Goal: Task Accomplishment & Management: Manage account settings

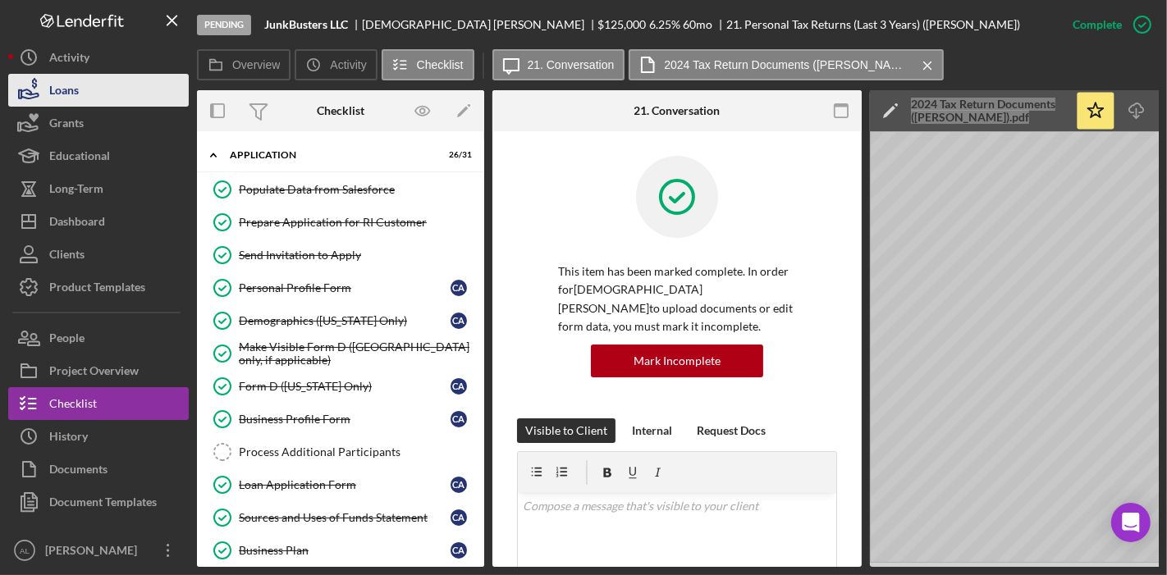
scroll to position [479, 0]
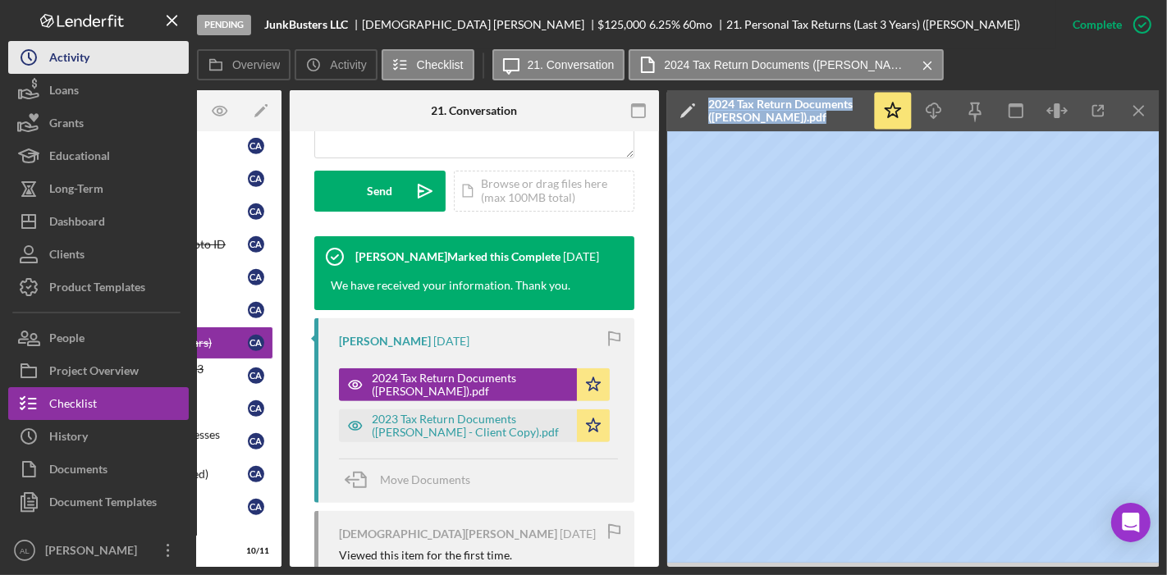
click at [104, 64] on button "Icon/History Activity" at bounding box center [98, 57] width 180 height 33
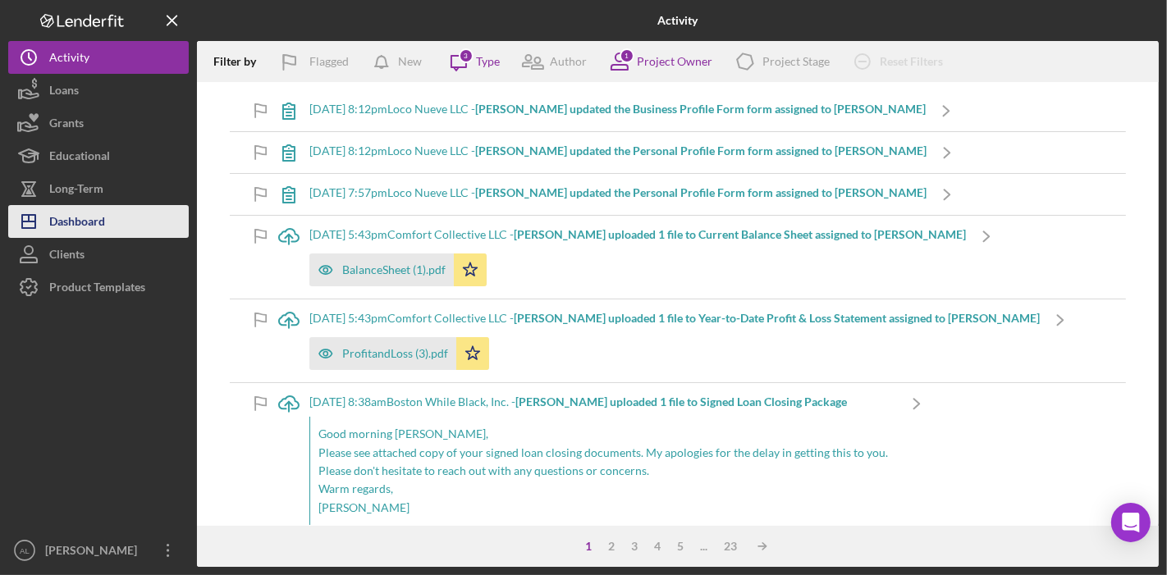
click at [103, 217] on div "Dashboard" at bounding box center [77, 223] width 56 height 37
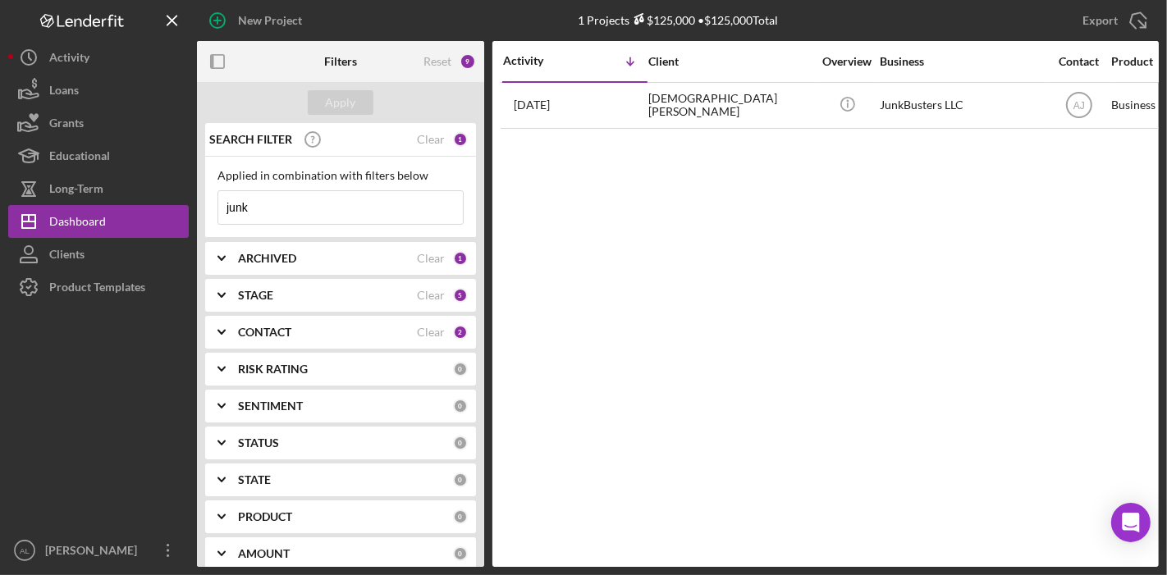
click at [327, 207] on input "junk" at bounding box center [340, 207] width 244 height 33
type input "j"
click at [345, 331] on div "CONTACT" at bounding box center [327, 332] width 179 height 13
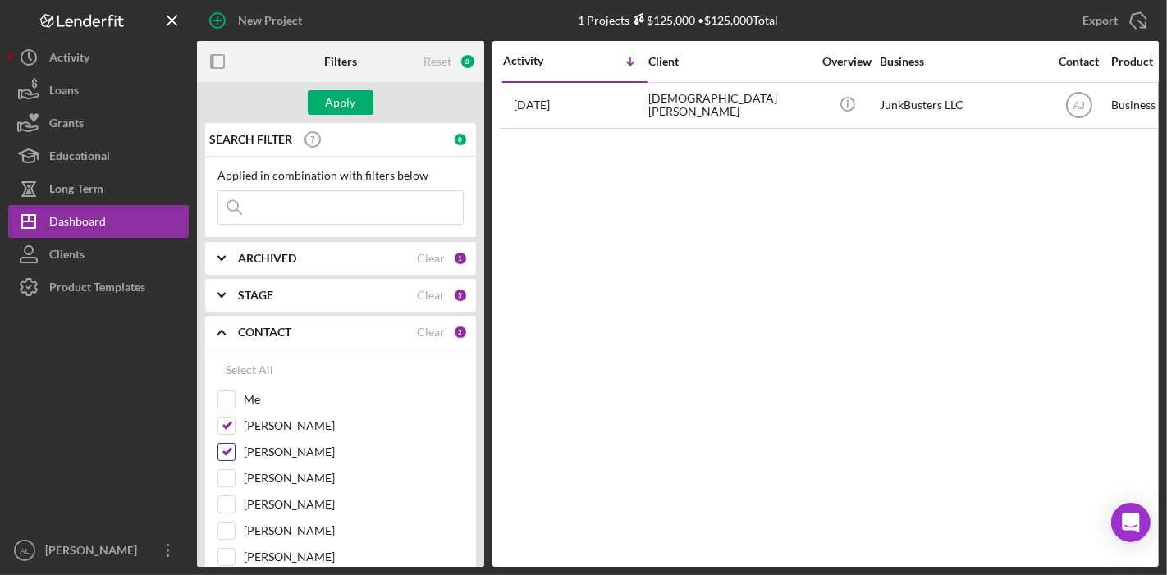
click at [225, 448] on input "[PERSON_NAME]" at bounding box center [226, 452] width 16 height 16
checkbox input "false"
click at [225, 427] on input "[PERSON_NAME]" at bounding box center [226, 426] width 16 height 16
checkbox input "false"
click at [231, 549] on input "[PERSON_NAME]" at bounding box center [226, 557] width 16 height 16
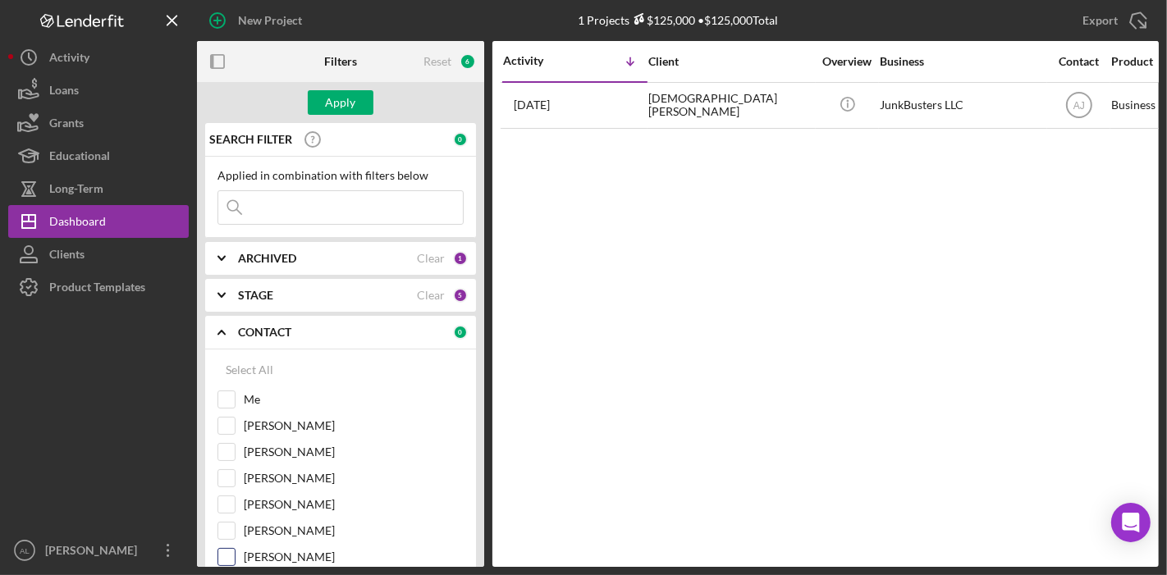
checkbox input "true"
click at [349, 107] on div "Apply" at bounding box center [341, 102] width 30 height 25
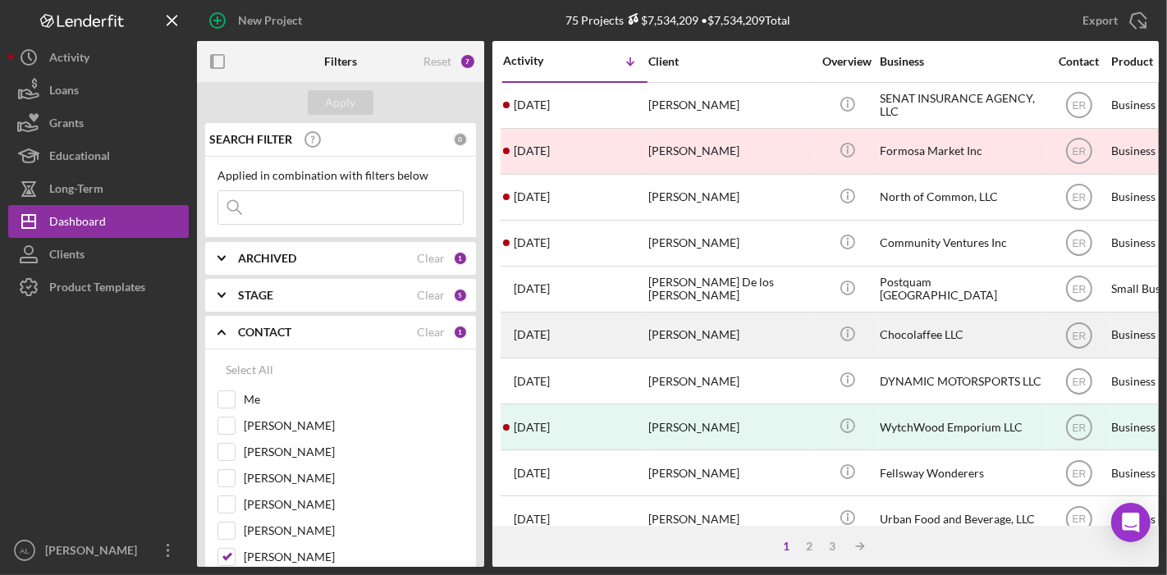
click at [785, 335] on div "[PERSON_NAME]" at bounding box center [730, 334] width 164 height 43
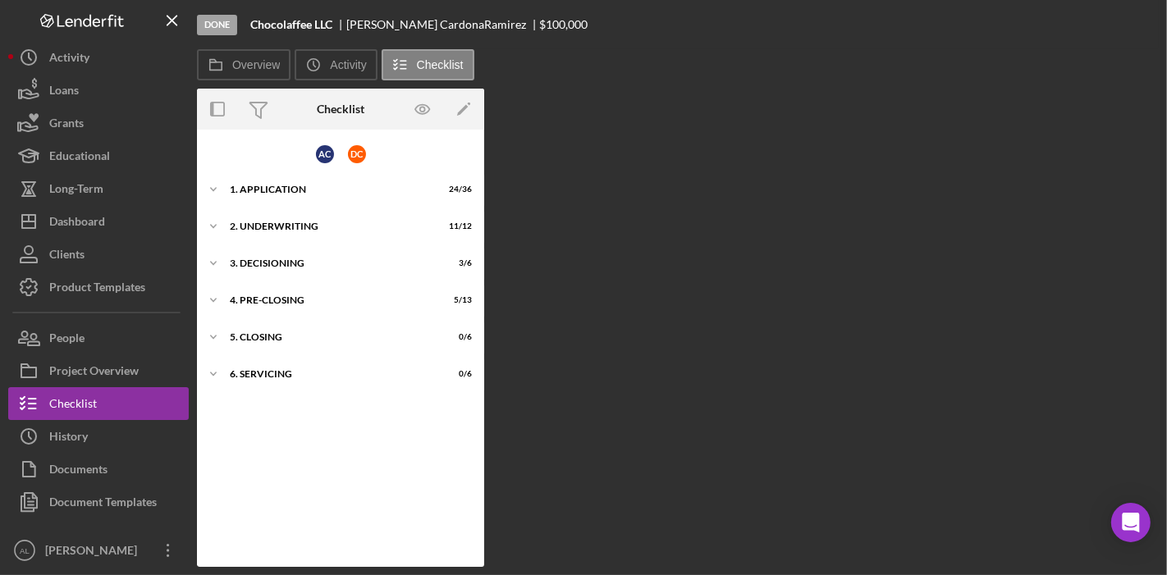
scroll to position [18, 0]
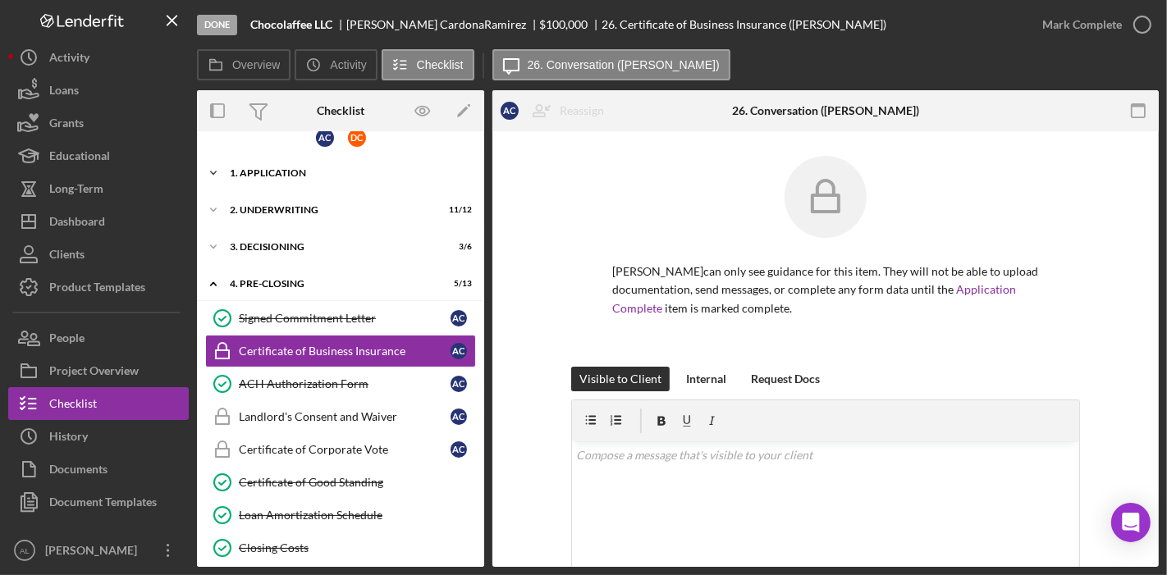
click at [340, 174] on div "1. Application" at bounding box center [347, 173] width 234 height 10
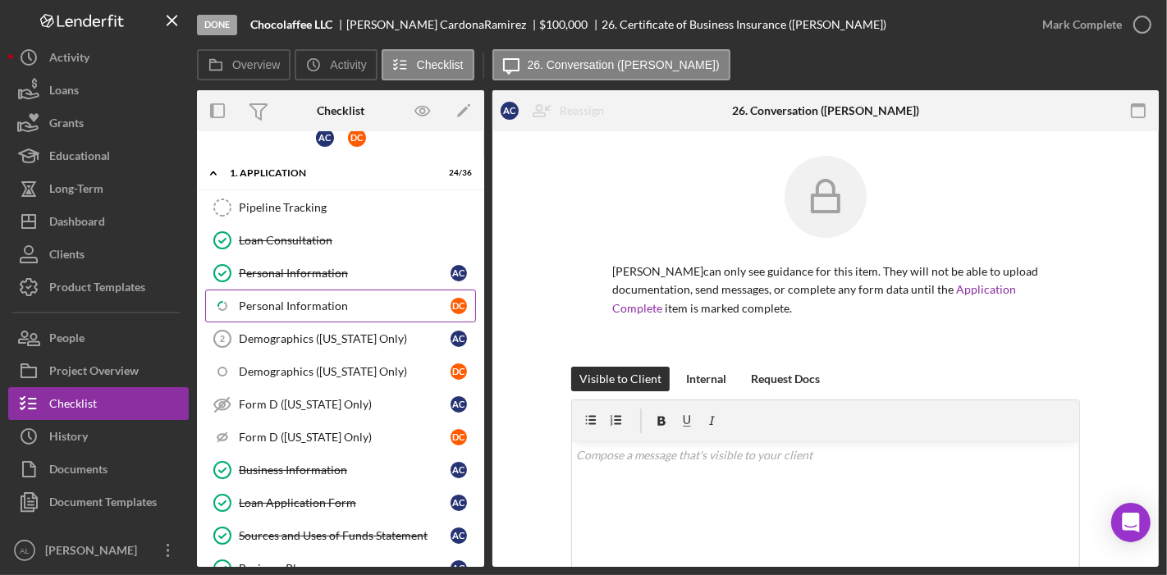
click at [327, 299] on div "Personal Information" at bounding box center [345, 305] width 212 height 13
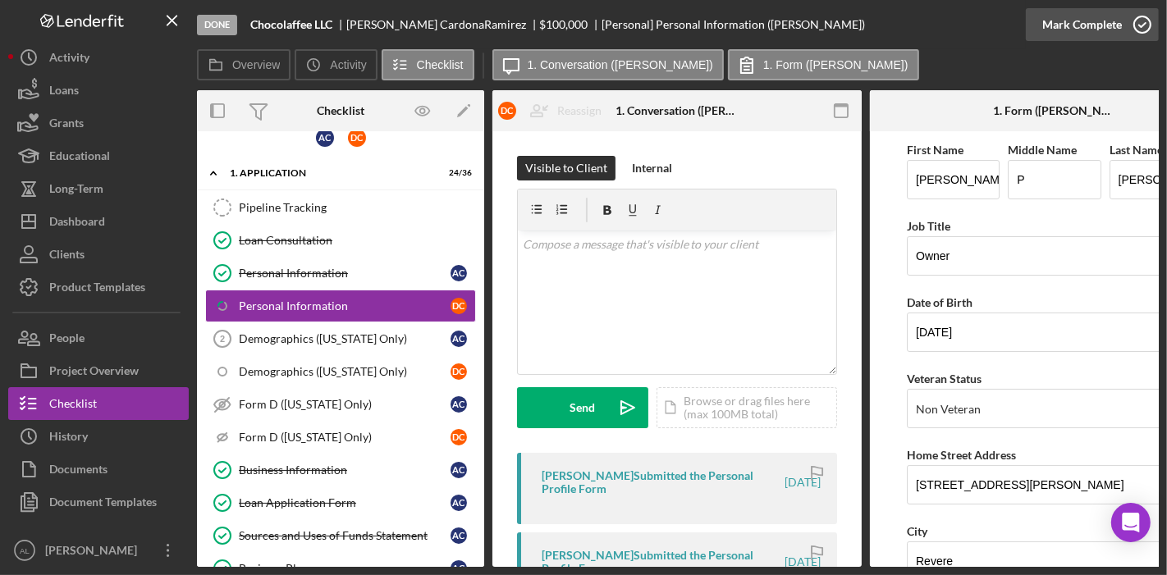
click at [1132, 34] on icon "button" at bounding box center [1141, 24] width 41 height 41
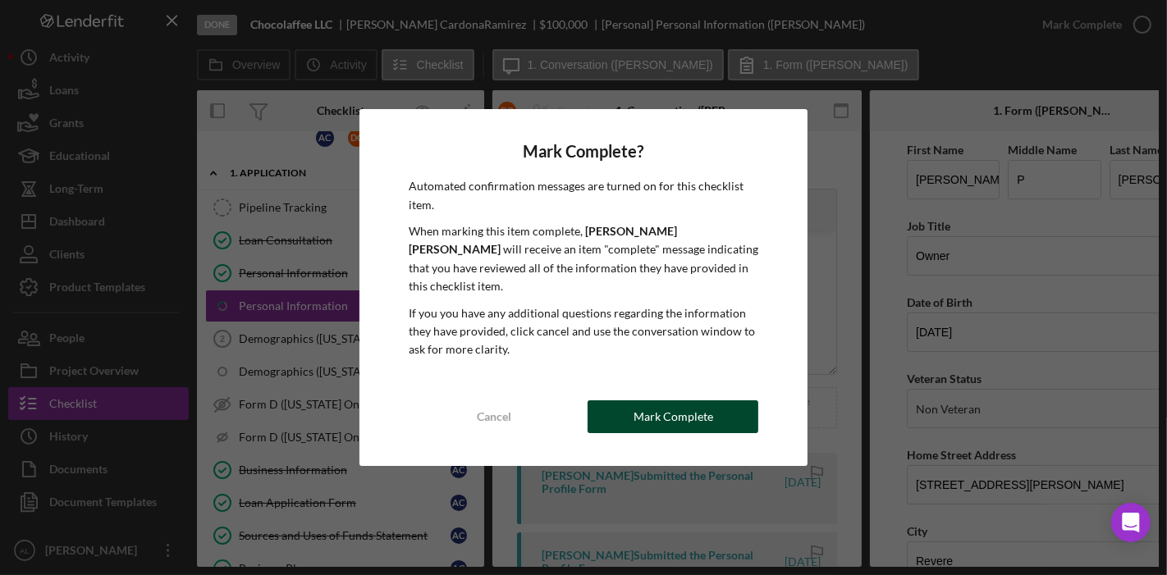
click at [666, 406] on div "Mark Complete" at bounding box center [673, 416] width 80 height 33
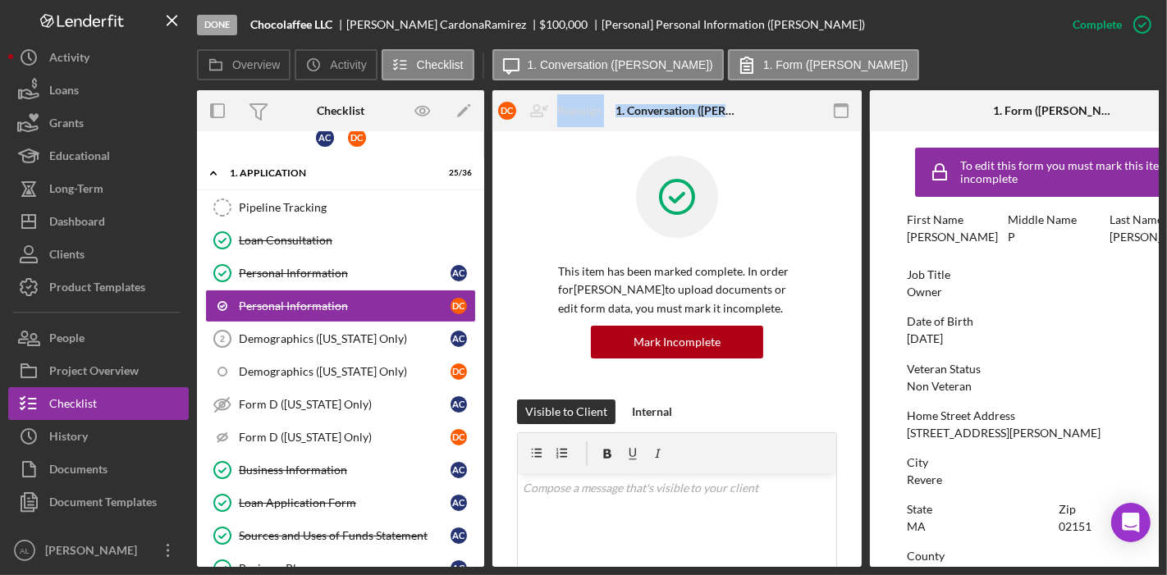
drag, startPoint x: 487, startPoint y: 189, endPoint x: 481, endPoint y: 198, distance: 11.2
click at [481, 198] on div "Overview Internal Workflow Stage Done Icon/Dropdown Arrow Archive (can unarchiv…" at bounding box center [677, 328] width 961 height 477
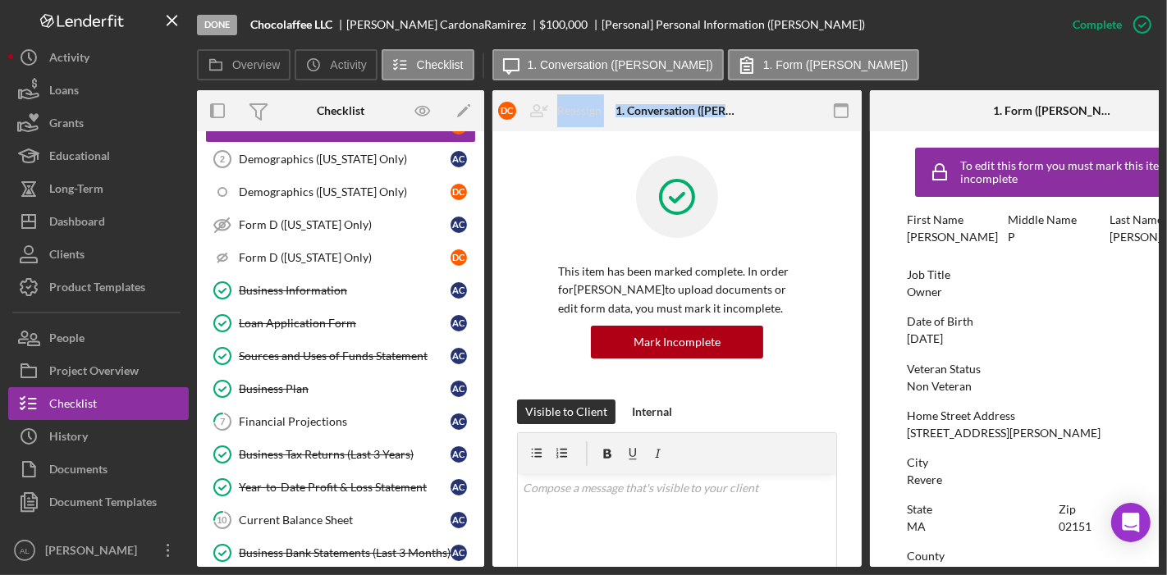
scroll to position [219, 0]
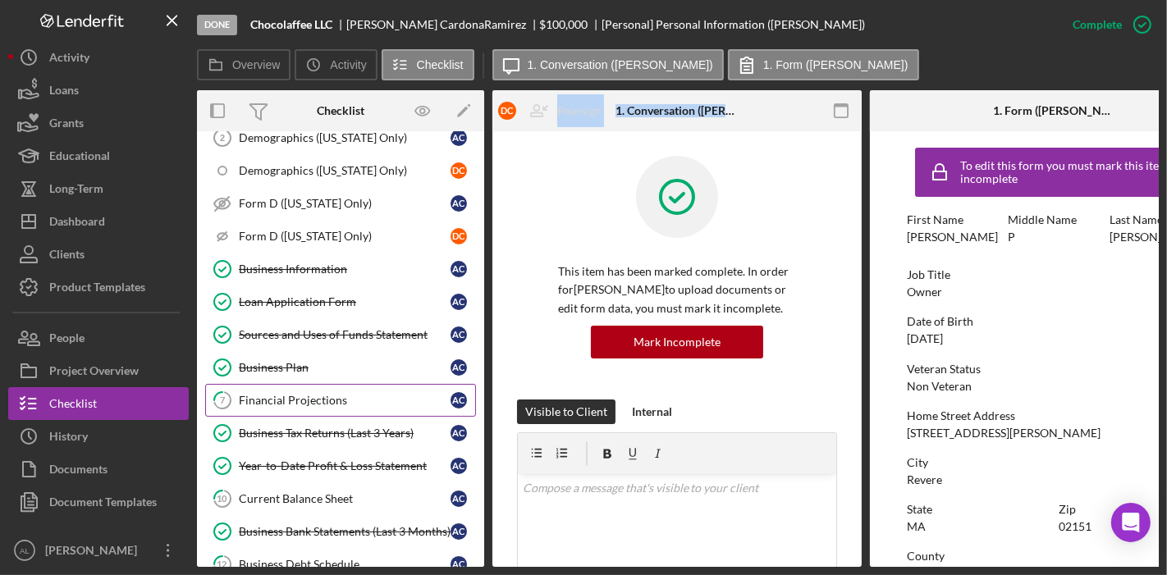
click at [318, 394] on div "Financial Projections" at bounding box center [345, 400] width 212 height 13
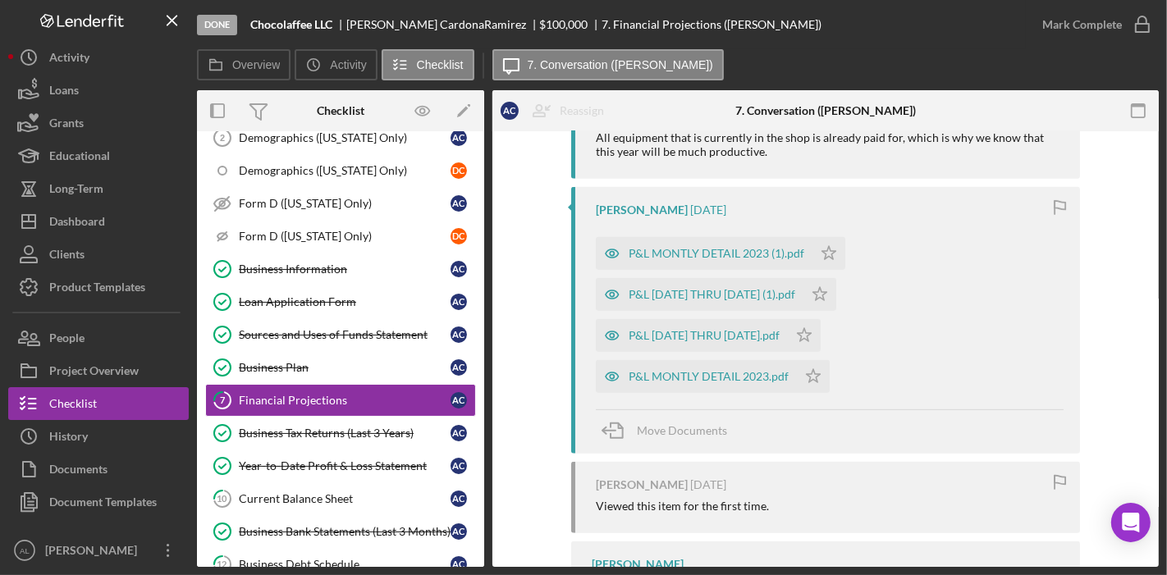
scroll to position [659, 0]
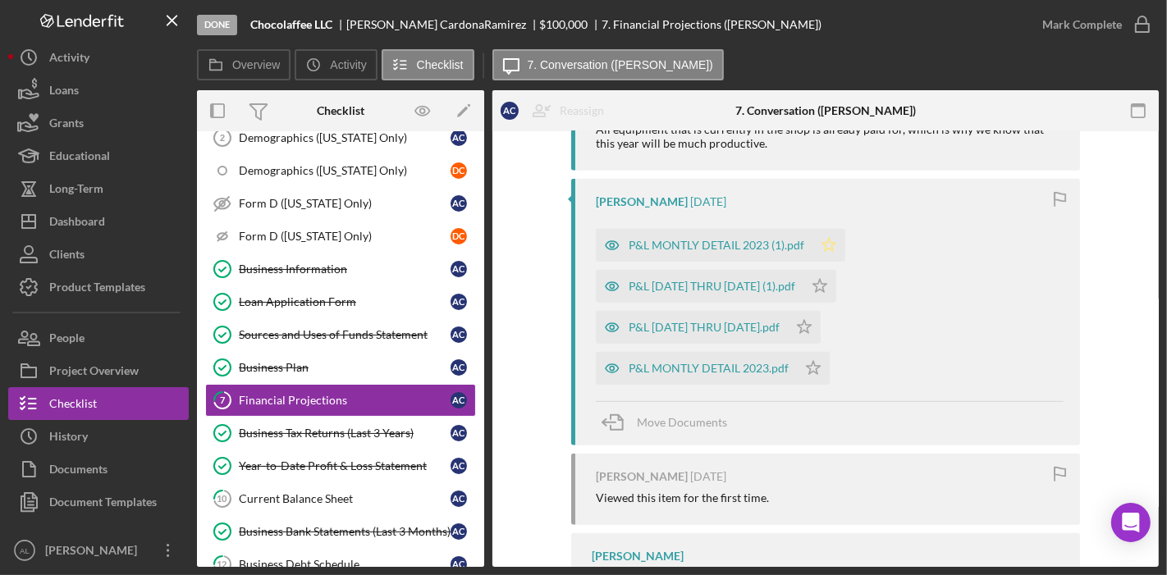
click at [829, 249] on icon "Icon/Star" at bounding box center [828, 245] width 33 height 33
click at [1130, 30] on icon "button" at bounding box center [1141, 24] width 41 height 41
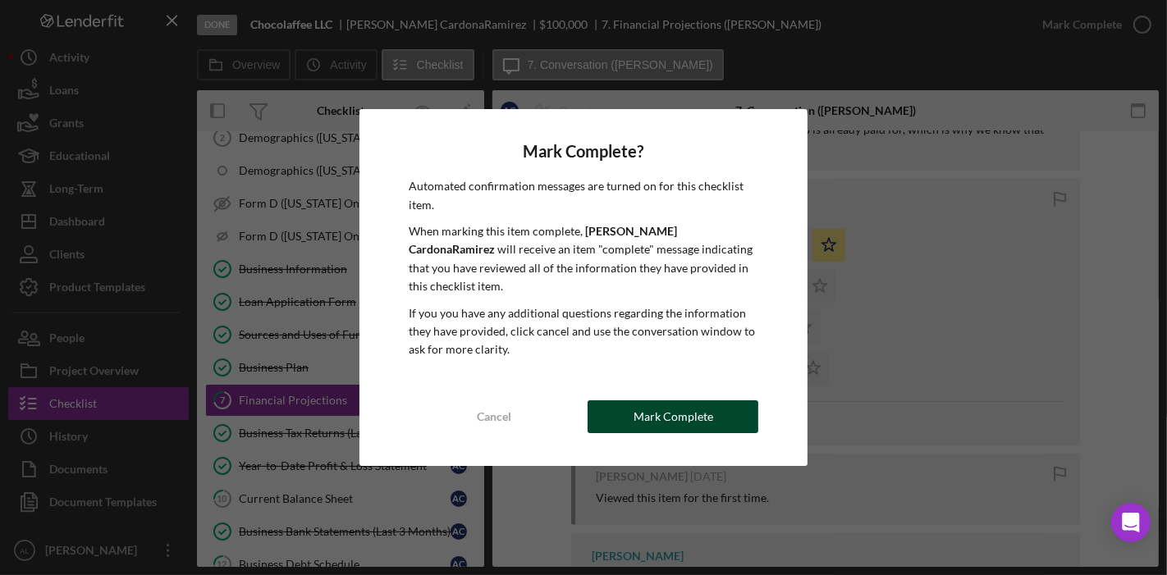
click at [731, 404] on button "Mark Complete" at bounding box center [672, 416] width 171 height 33
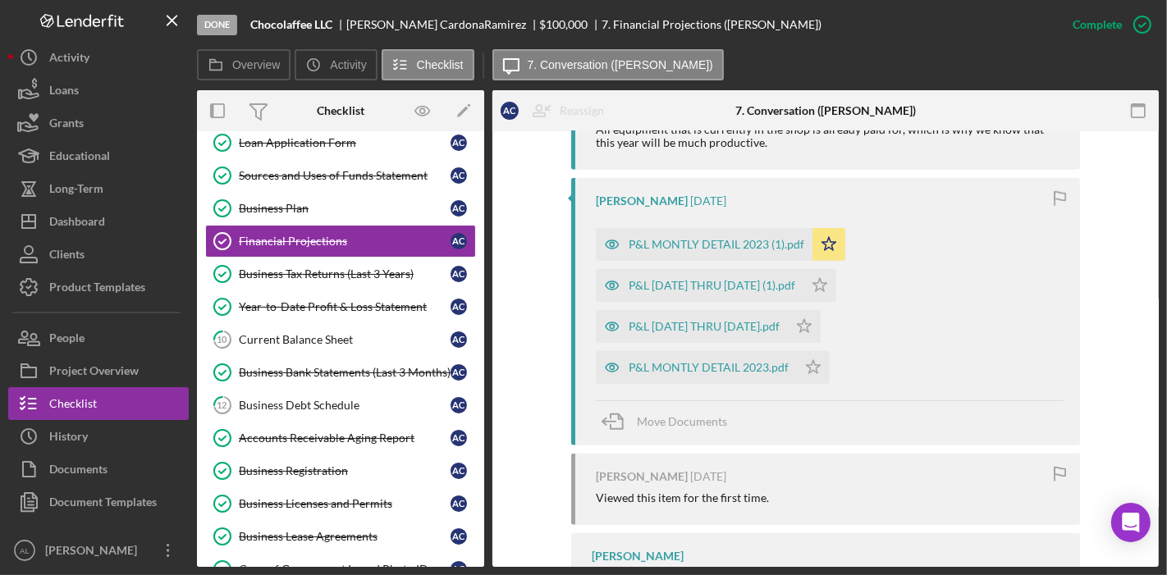
scroll to position [389, 0]
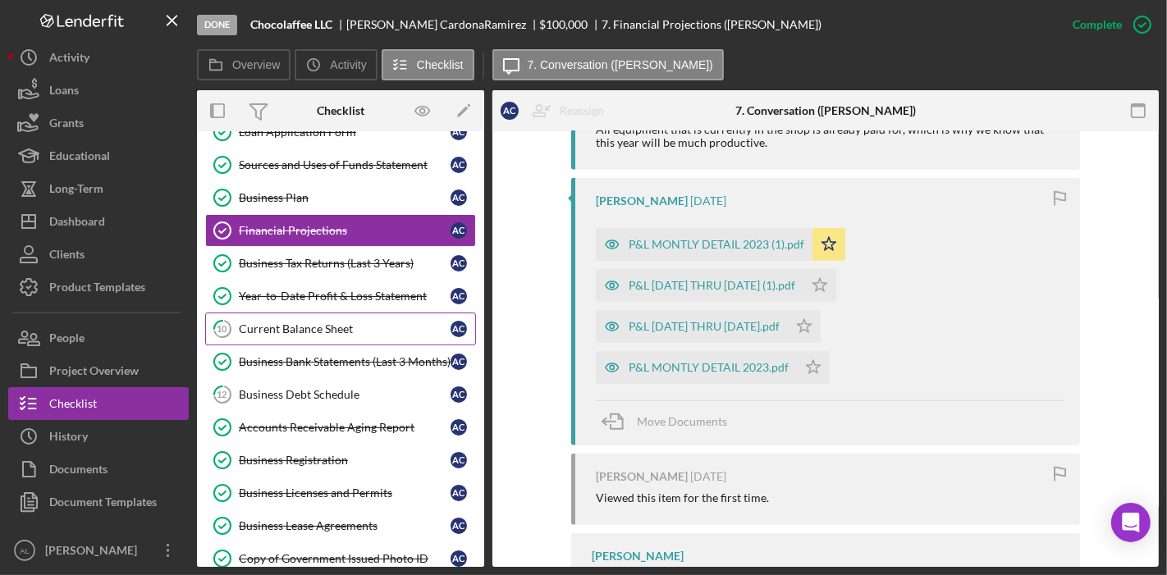
click at [371, 313] on link "10 Current Balance Sheet A C" at bounding box center [340, 329] width 271 height 33
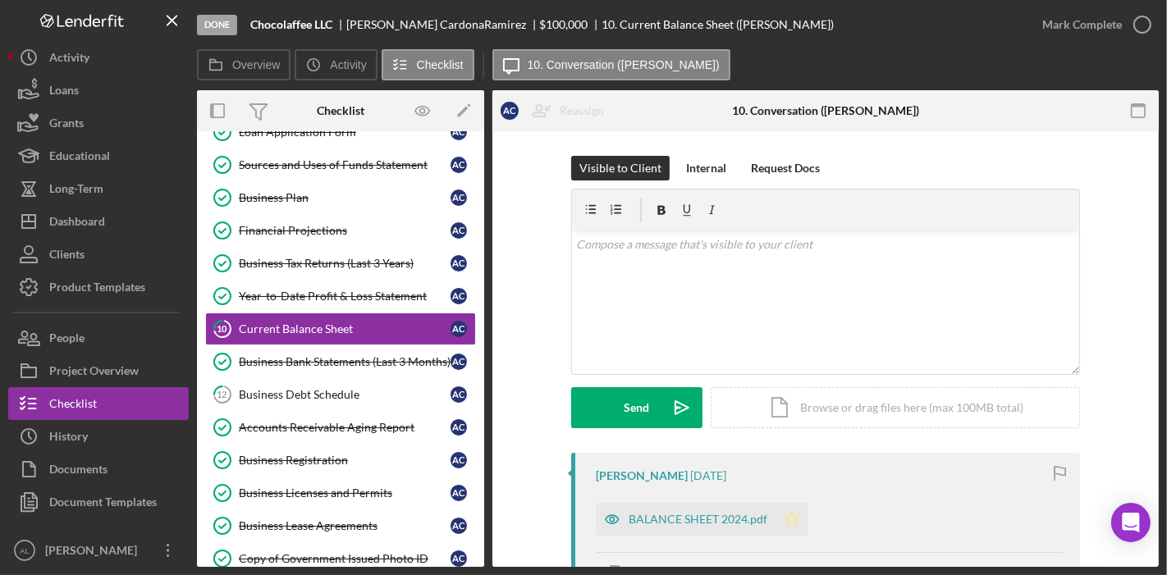
click at [785, 507] on icon "Icon/Star" at bounding box center [791, 519] width 33 height 33
click at [1136, 31] on icon "button" at bounding box center [1141, 24] width 41 height 41
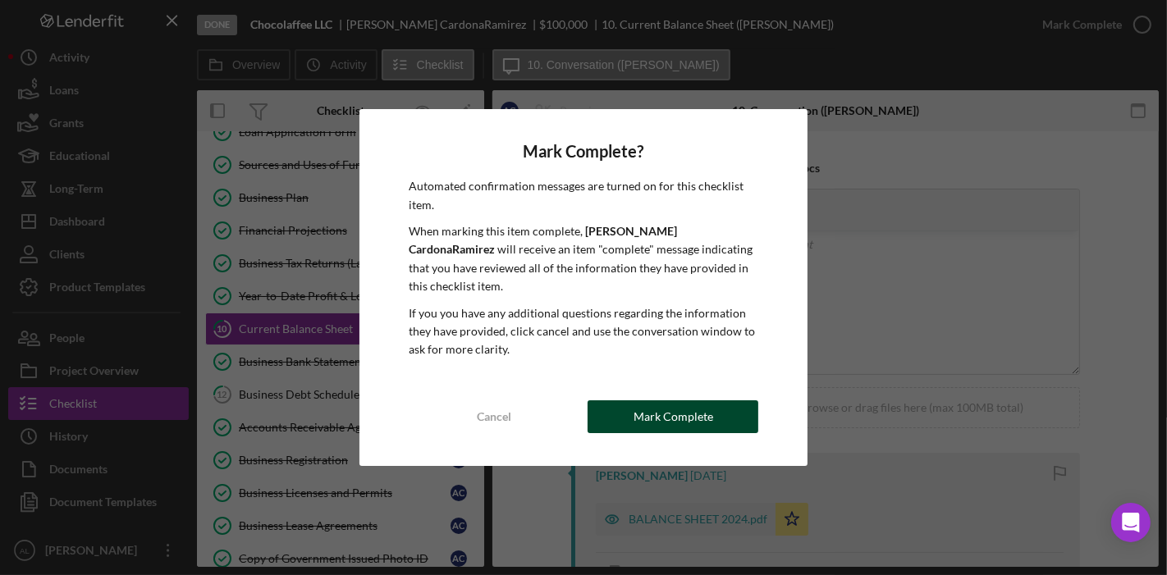
click at [640, 400] on div "Mark Complete" at bounding box center [673, 416] width 80 height 33
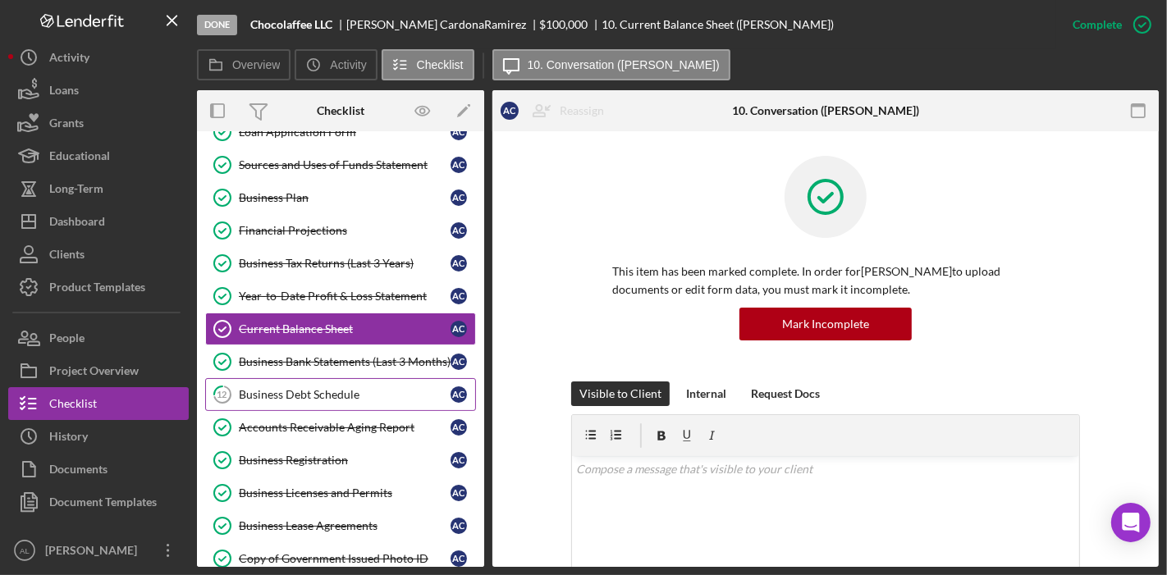
click at [350, 388] on div "Business Debt Schedule" at bounding box center [345, 394] width 212 height 13
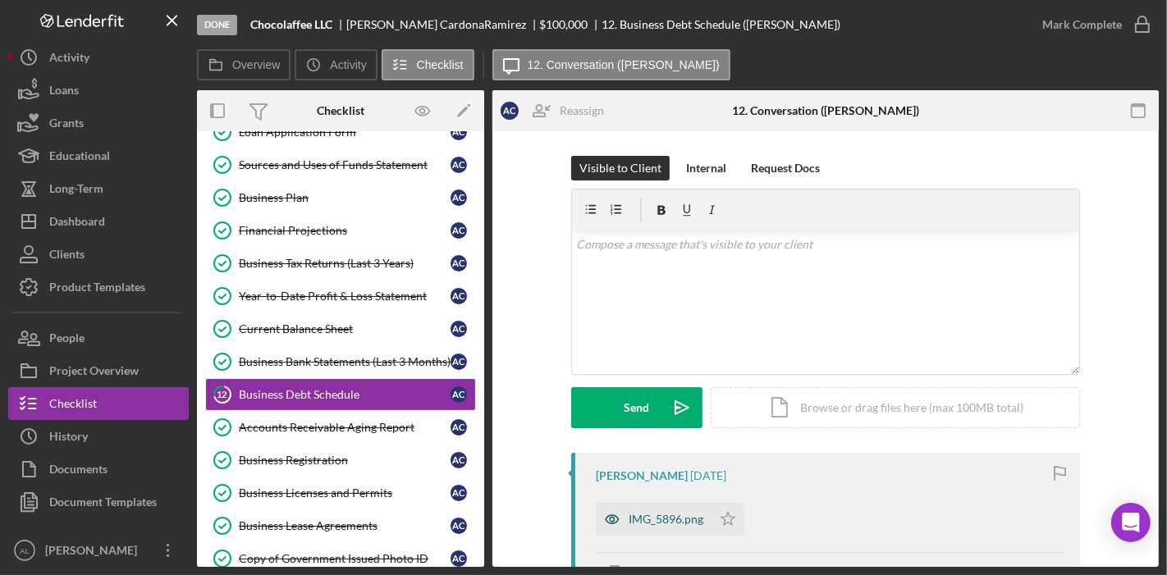
click at [607, 518] on icon "button" at bounding box center [612, 519] width 33 height 33
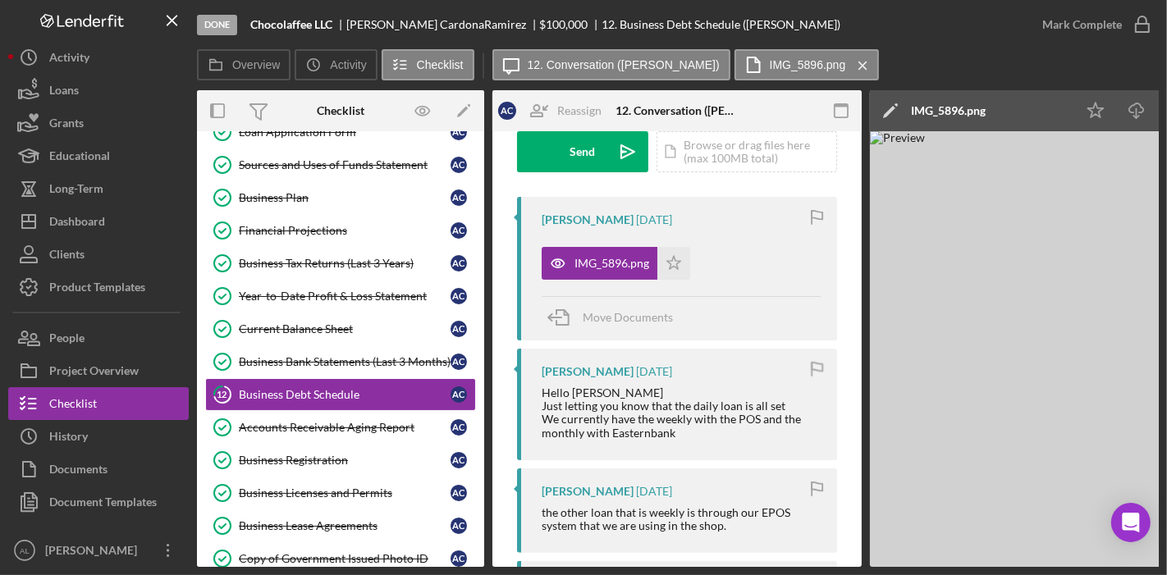
scroll to position [257, 0]
click at [671, 263] on icon "Icon/Star" at bounding box center [673, 262] width 33 height 33
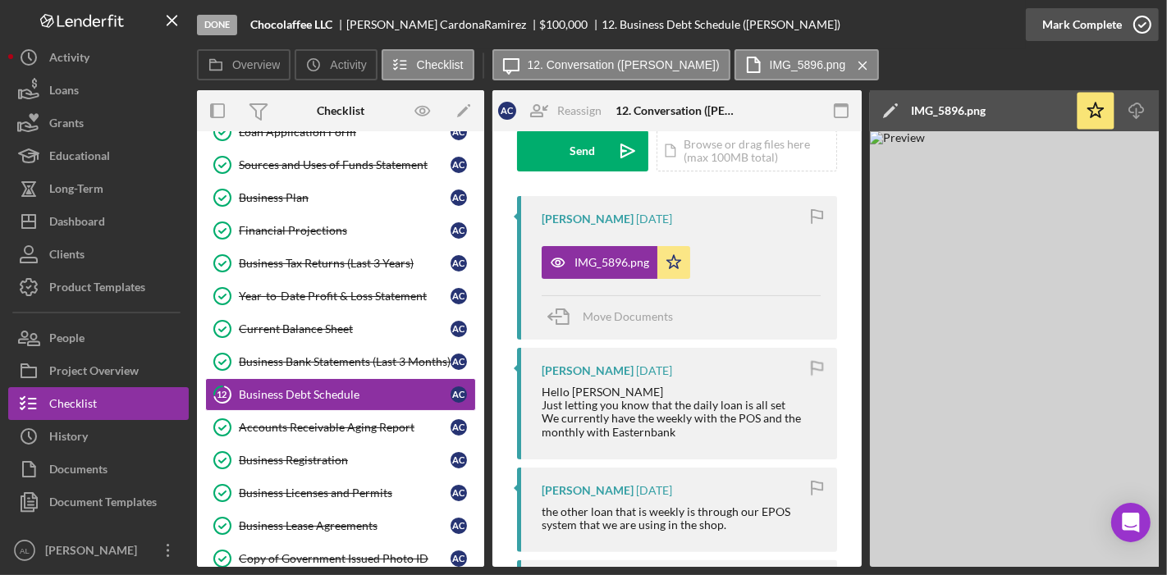
click at [1136, 30] on icon "button" at bounding box center [1141, 24] width 41 height 41
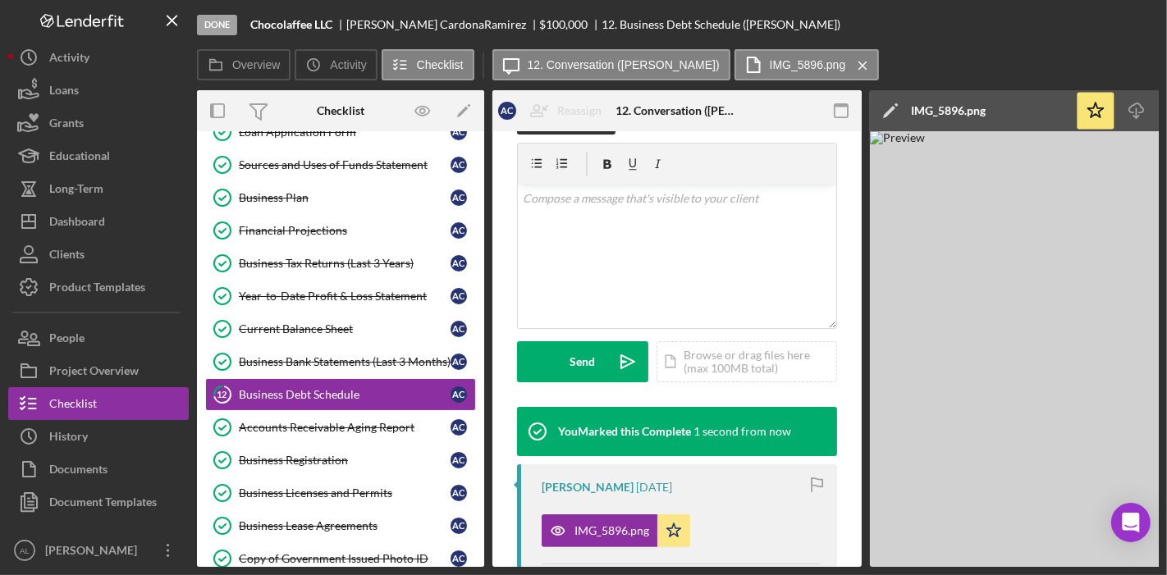
scroll to position [519, 0]
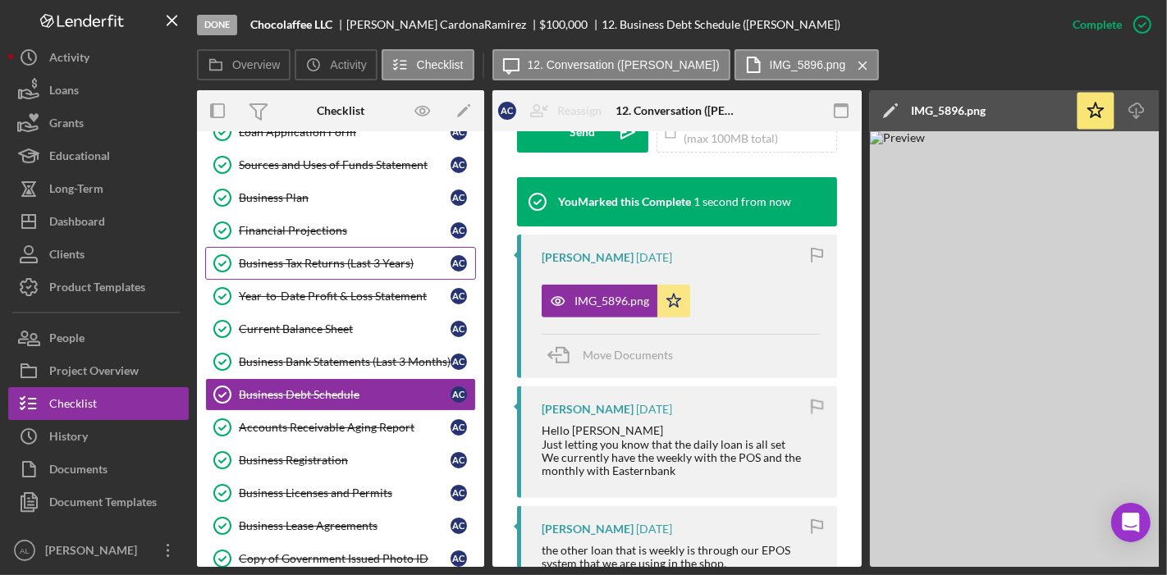
click at [363, 257] on div "Business Tax Returns (Last 3 Years)" at bounding box center [345, 263] width 212 height 13
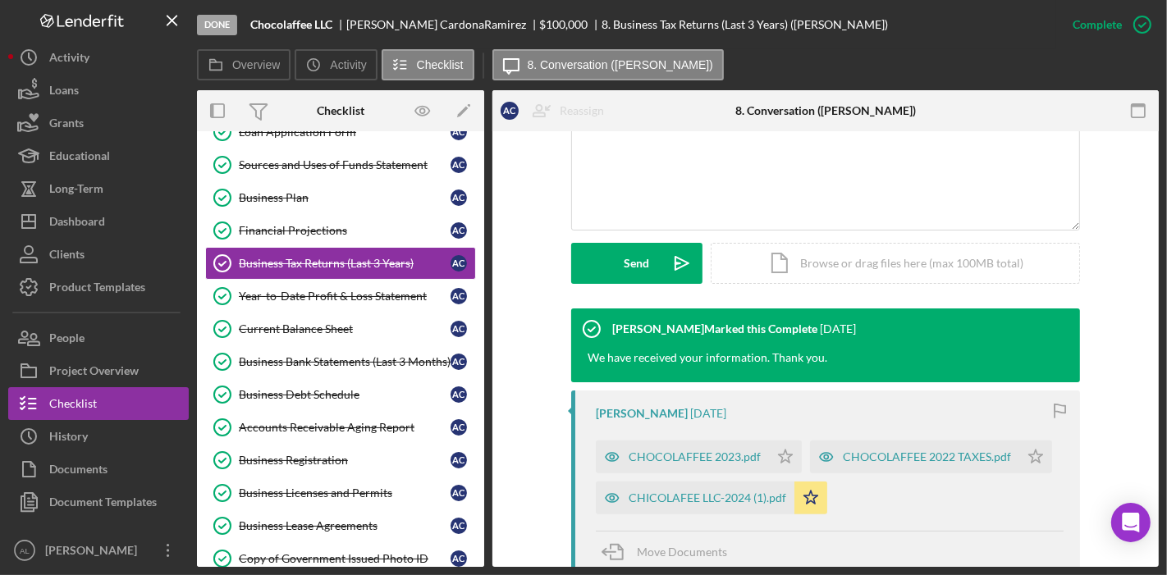
scroll to position [410, 0]
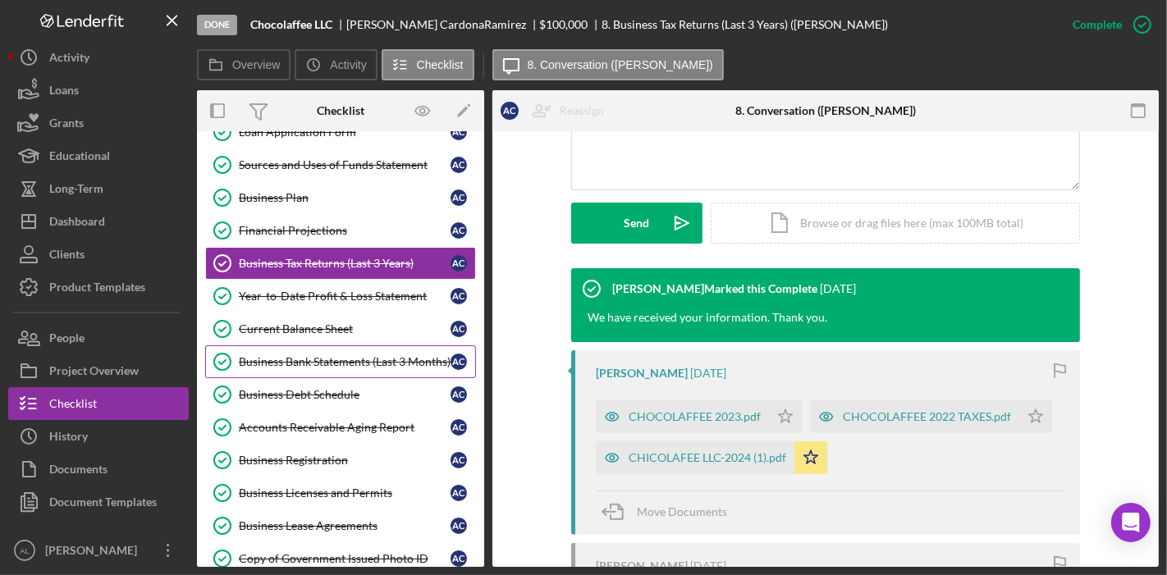
click at [368, 355] on div "Business Bank Statements (Last 3 Months)" at bounding box center [345, 361] width 212 height 13
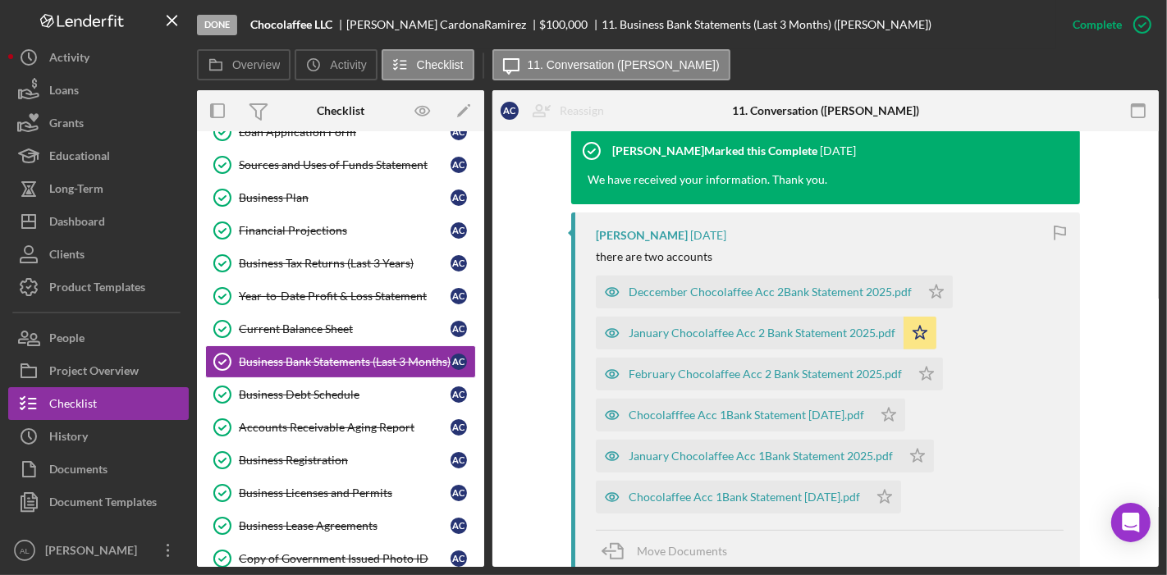
scroll to position [543, 0]
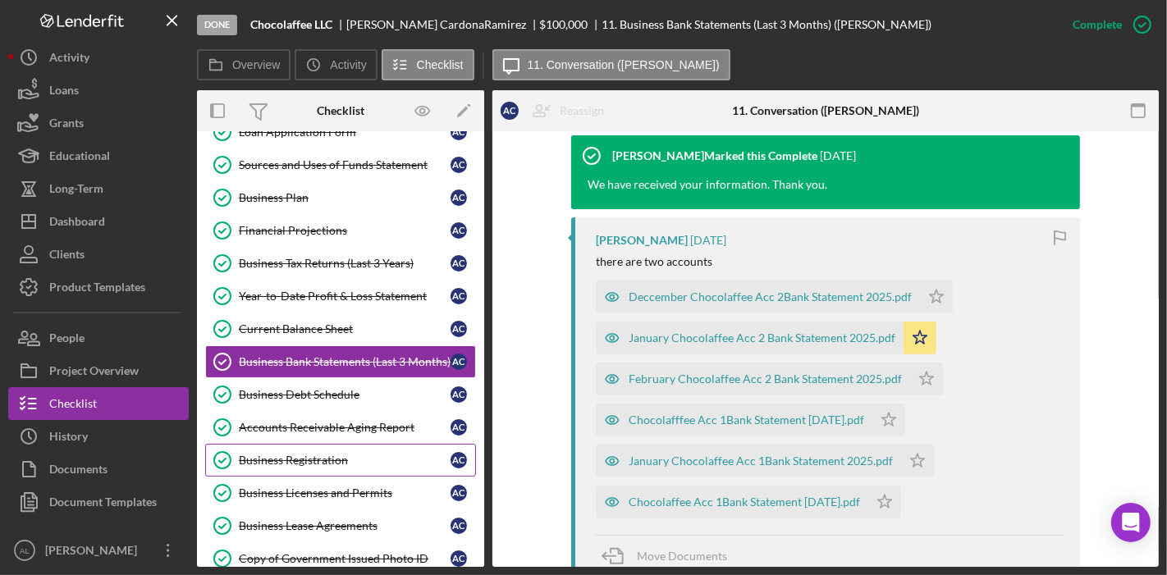
click at [323, 444] on link "Business Registration Business Registration A C" at bounding box center [340, 460] width 271 height 33
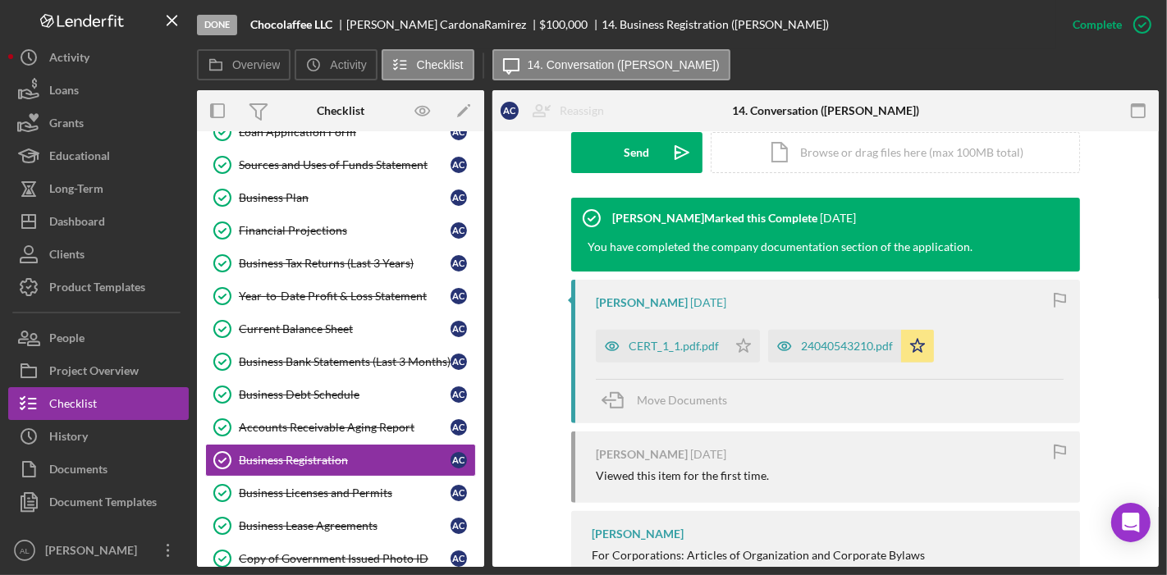
scroll to position [516, 0]
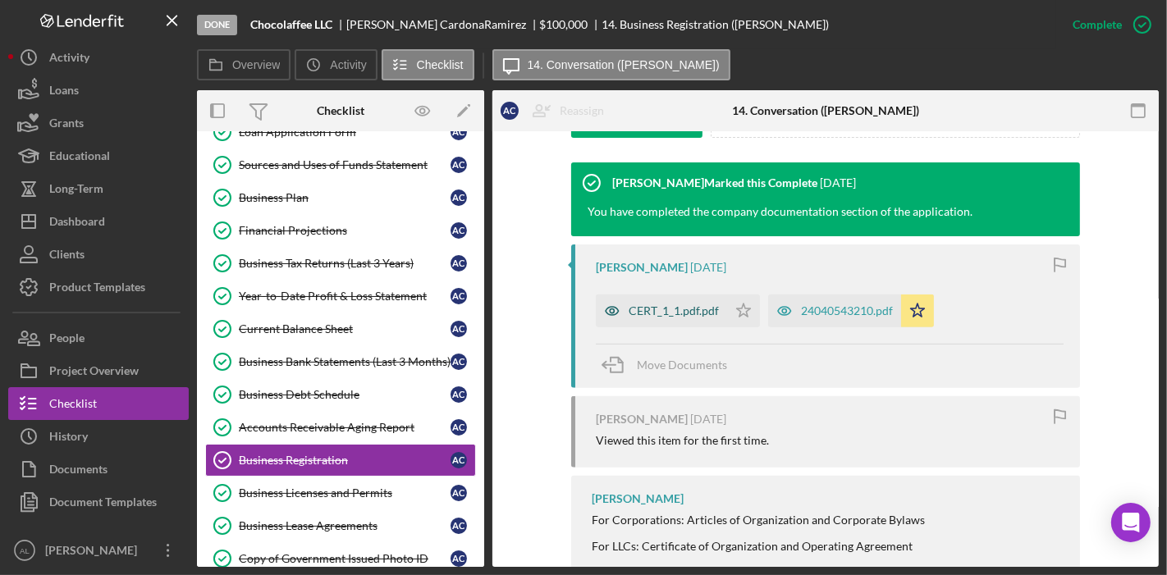
click at [612, 308] on icon "button" at bounding box center [612, 311] width 33 height 33
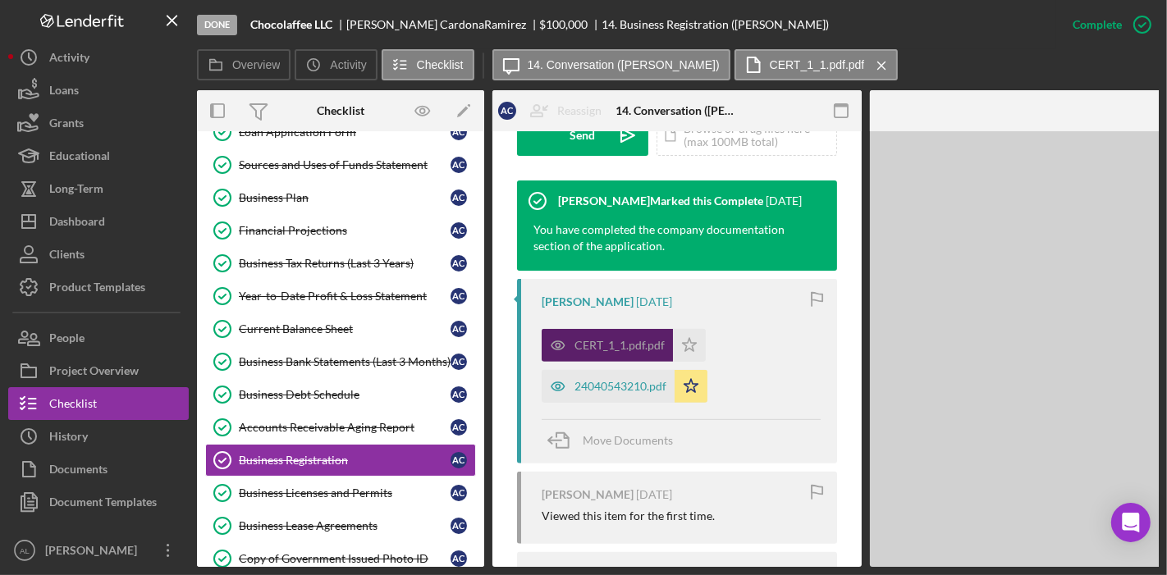
scroll to position [553, 0]
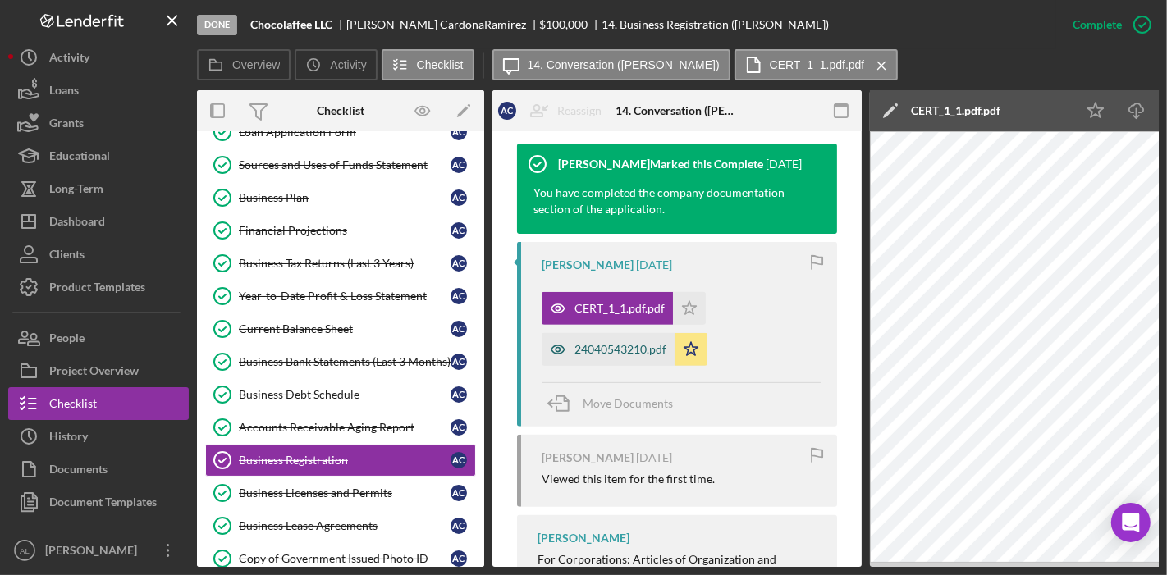
click at [557, 366] on icon "button" at bounding box center [557, 349] width 33 height 33
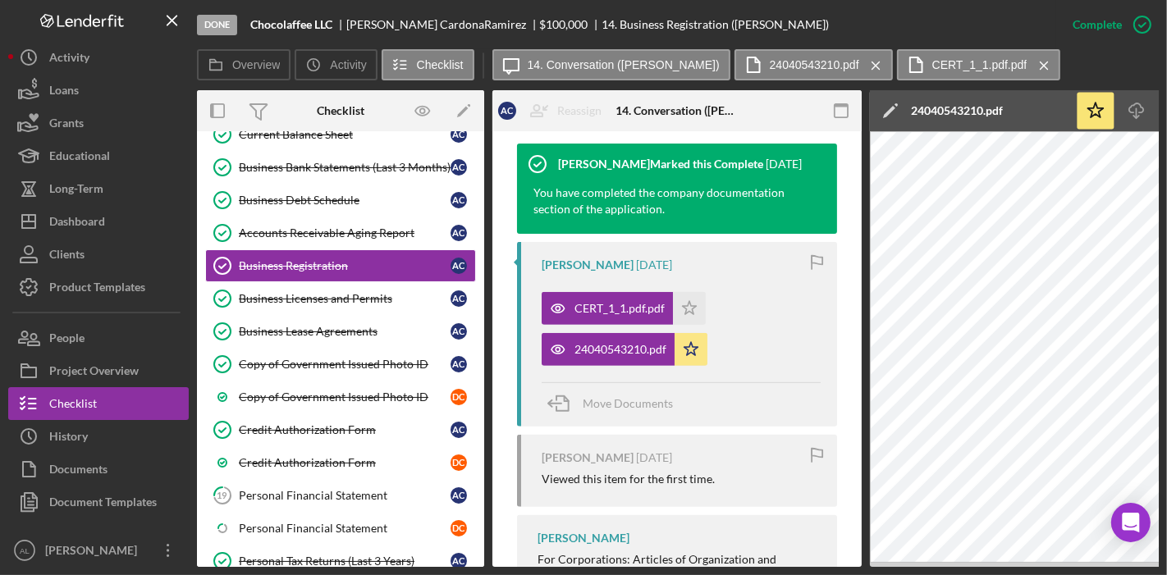
scroll to position [588, 0]
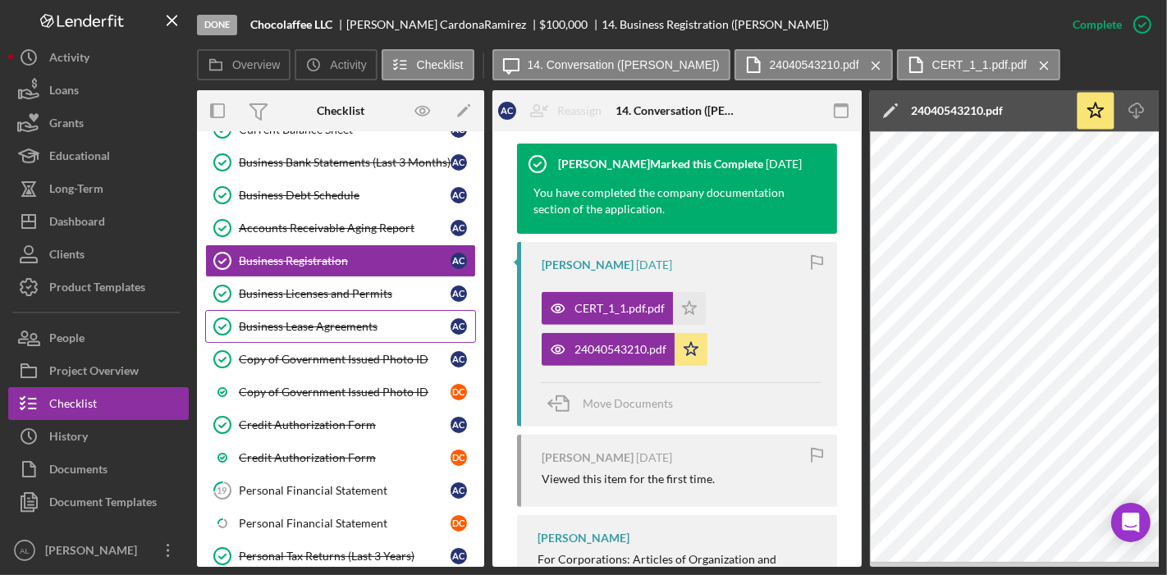
click at [351, 310] on link "Business Lease Agreements Business Lease Agreements A C" at bounding box center [340, 326] width 271 height 33
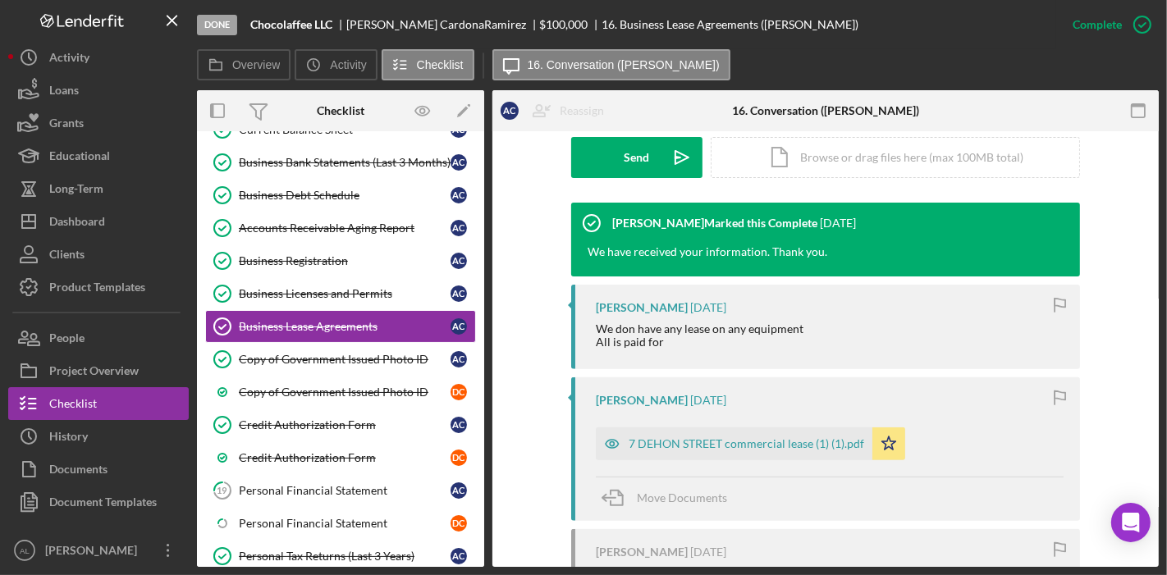
scroll to position [477, 0]
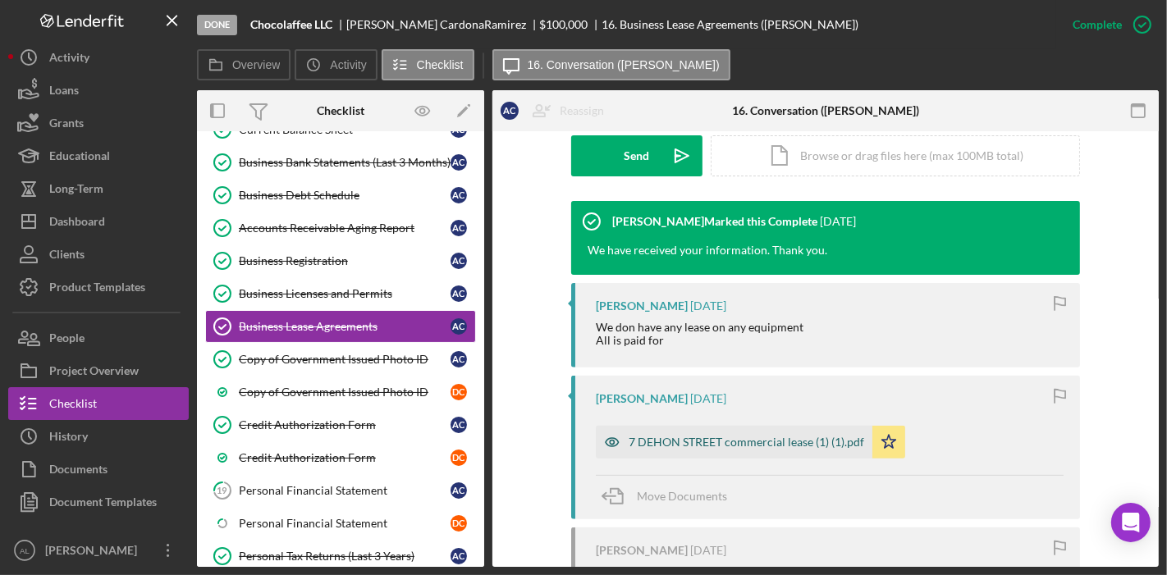
click at [610, 441] on icon "button" at bounding box center [612, 443] width 4 height 4
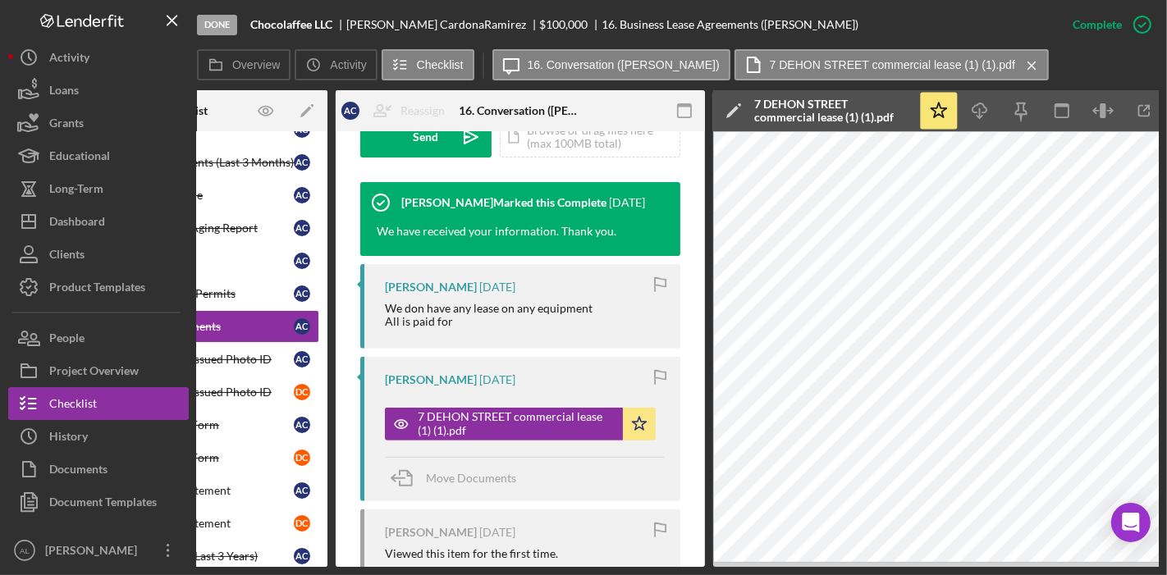
scroll to position [0, 0]
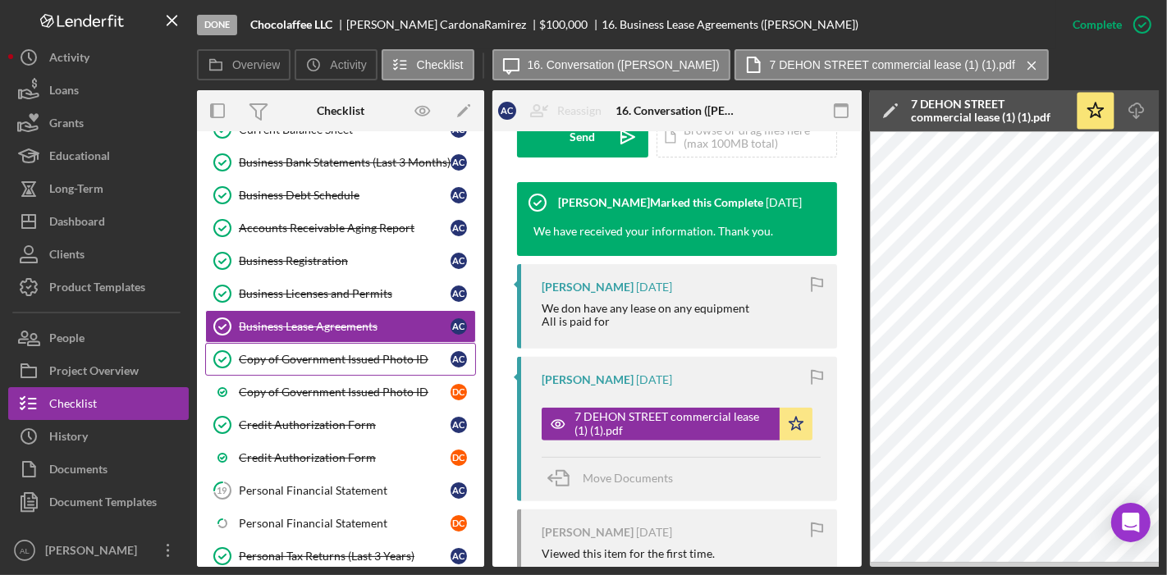
click at [363, 343] on link "Copy of Government Issued Photo ID Copy of Government Issued Photo ID A C" at bounding box center [340, 359] width 271 height 33
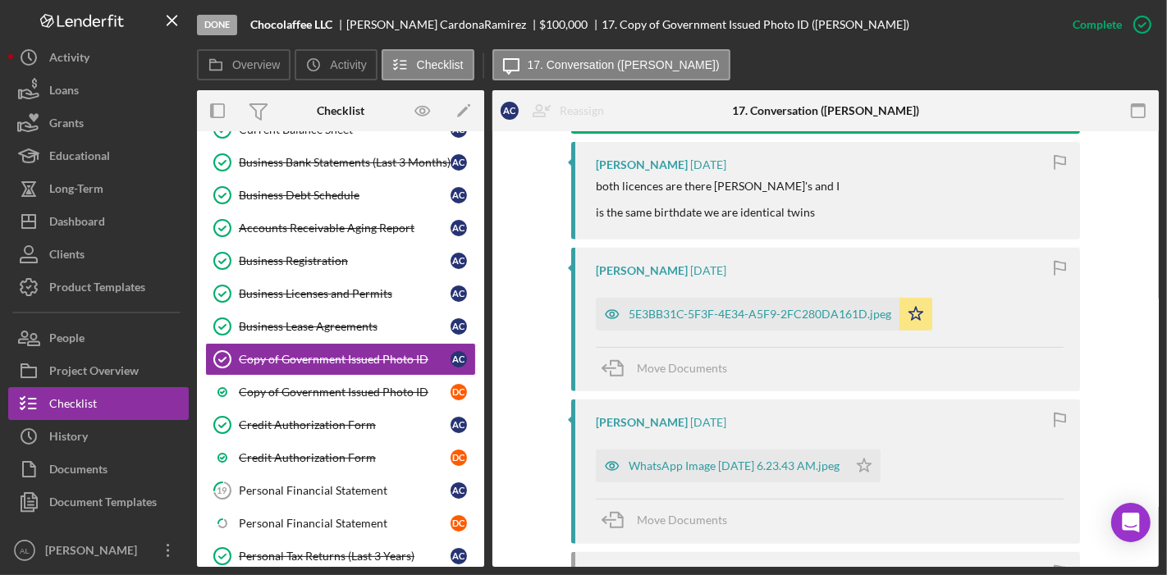
scroll to position [622, 0]
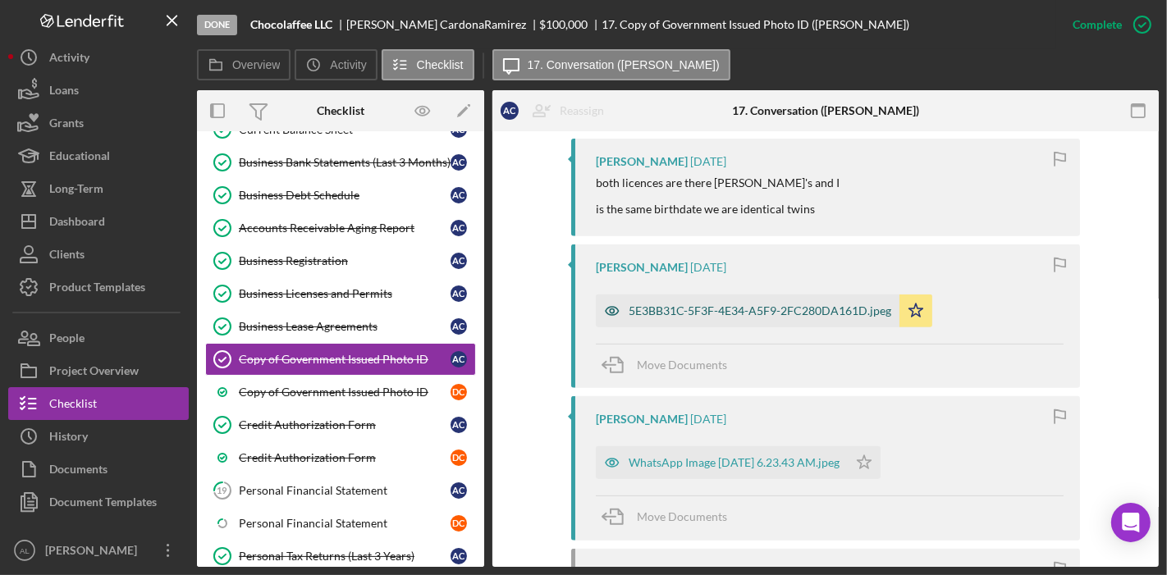
click at [614, 308] on icon "button" at bounding box center [611, 311] width 13 height 8
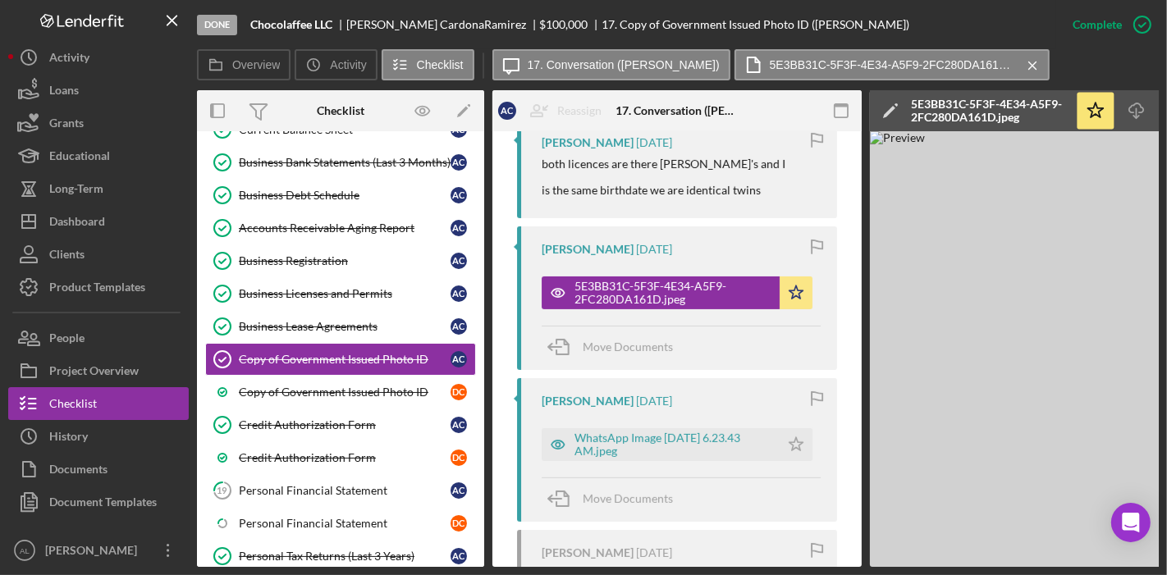
drag, startPoint x: 742, startPoint y: 560, endPoint x: 870, endPoint y: 559, distance: 128.0
click at [870, 559] on div "Overview Internal Workflow Stage Done Icon/Dropdown Arrow Archive (can unarchiv…" at bounding box center [677, 328] width 961 height 477
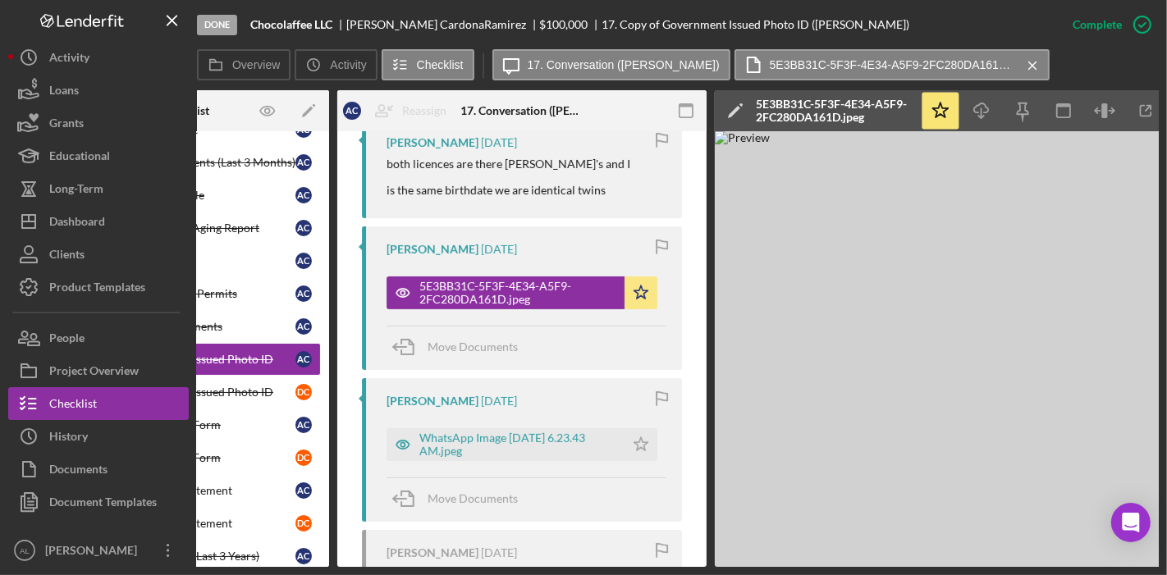
scroll to position [0, 0]
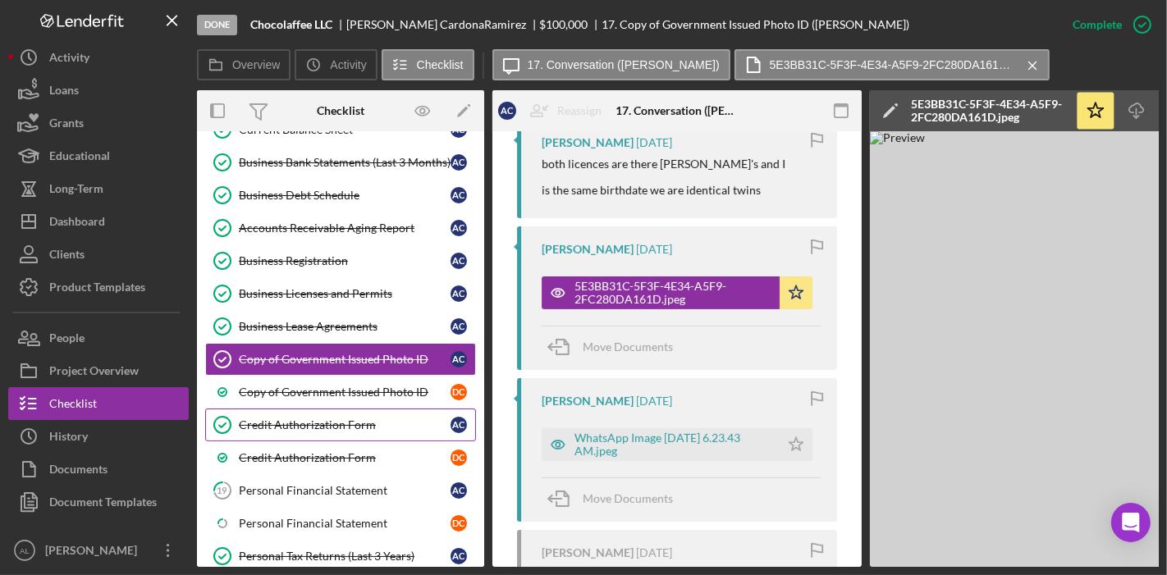
click at [319, 418] on div "Credit Authorization Form" at bounding box center [345, 424] width 212 height 13
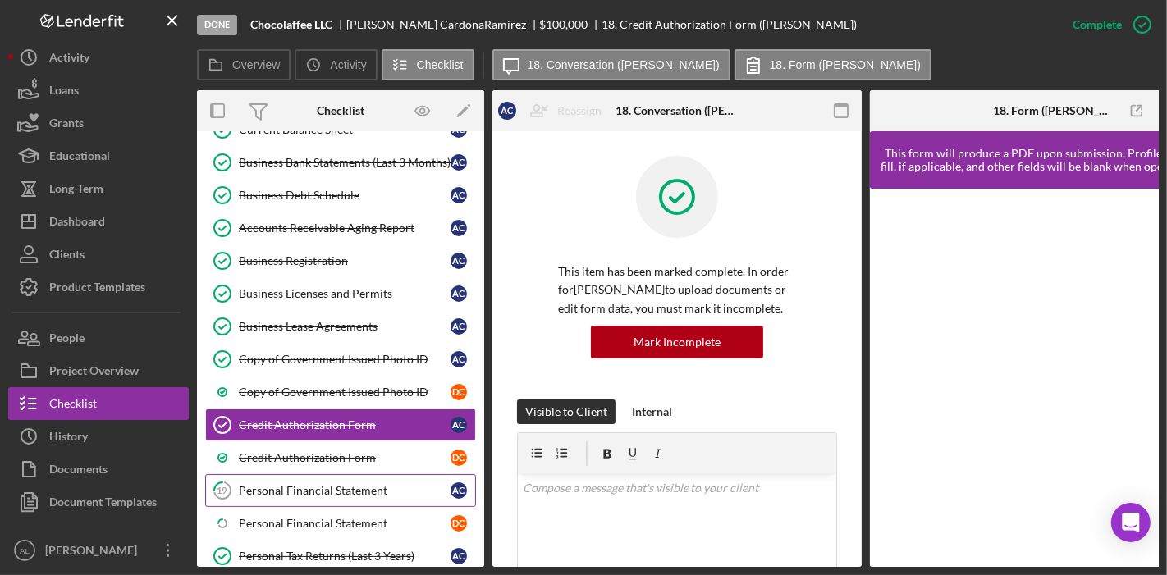
click at [321, 484] on div "Personal Financial Statement" at bounding box center [345, 490] width 212 height 13
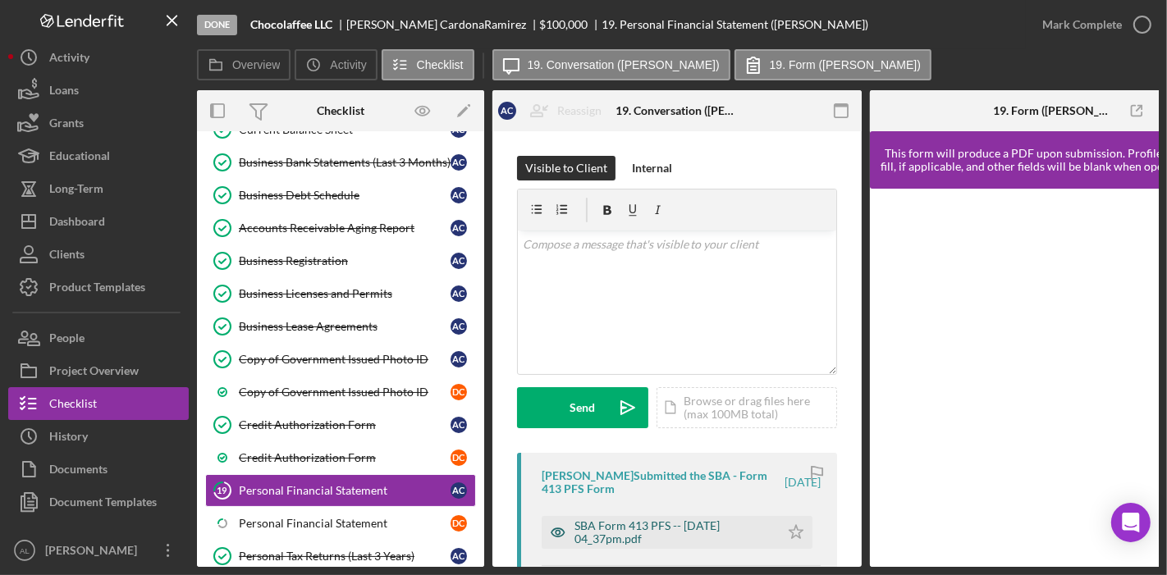
click at [559, 534] on icon "button" at bounding box center [557, 532] width 33 height 33
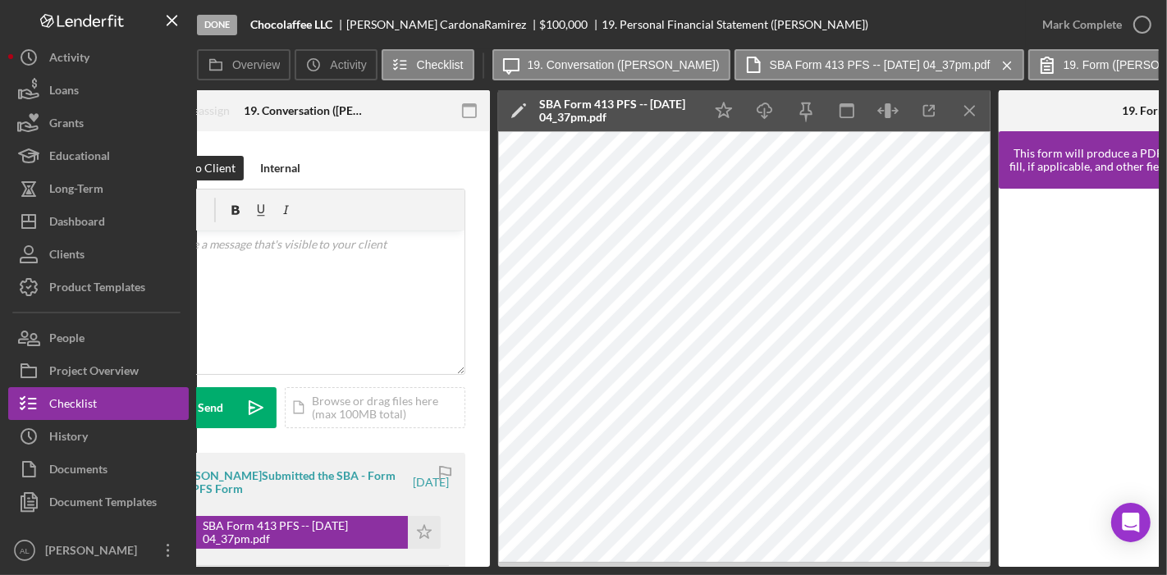
scroll to position [0, 372]
click at [732, 112] on icon "Icon/Star" at bounding box center [723, 111] width 37 height 37
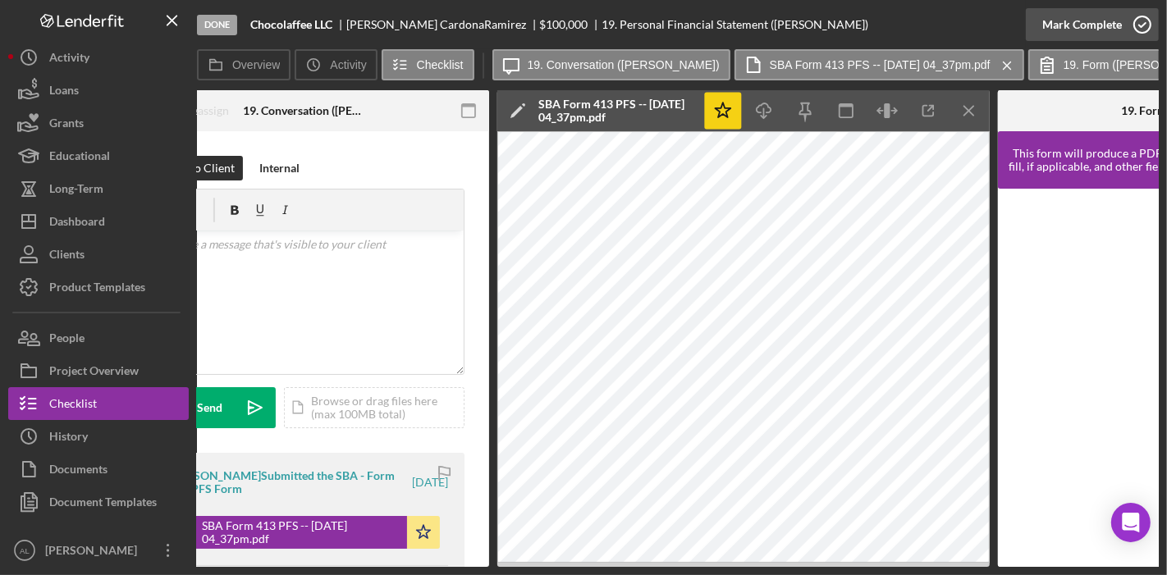
click at [1147, 26] on icon "button" at bounding box center [1141, 24] width 41 height 41
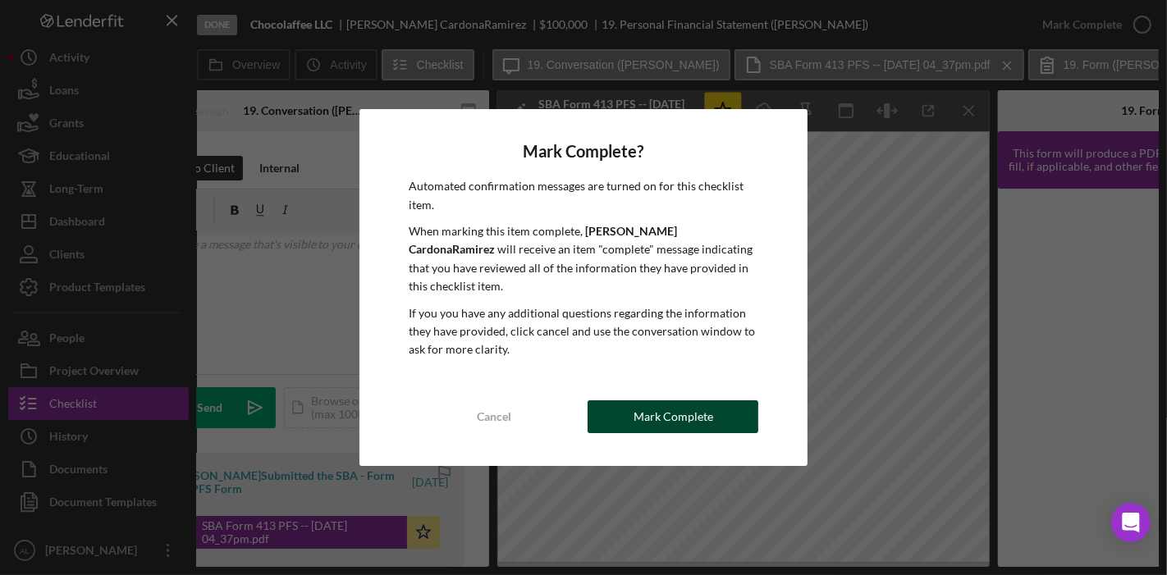
click at [674, 416] on div "Mark Complete" at bounding box center [673, 416] width 80 height 33
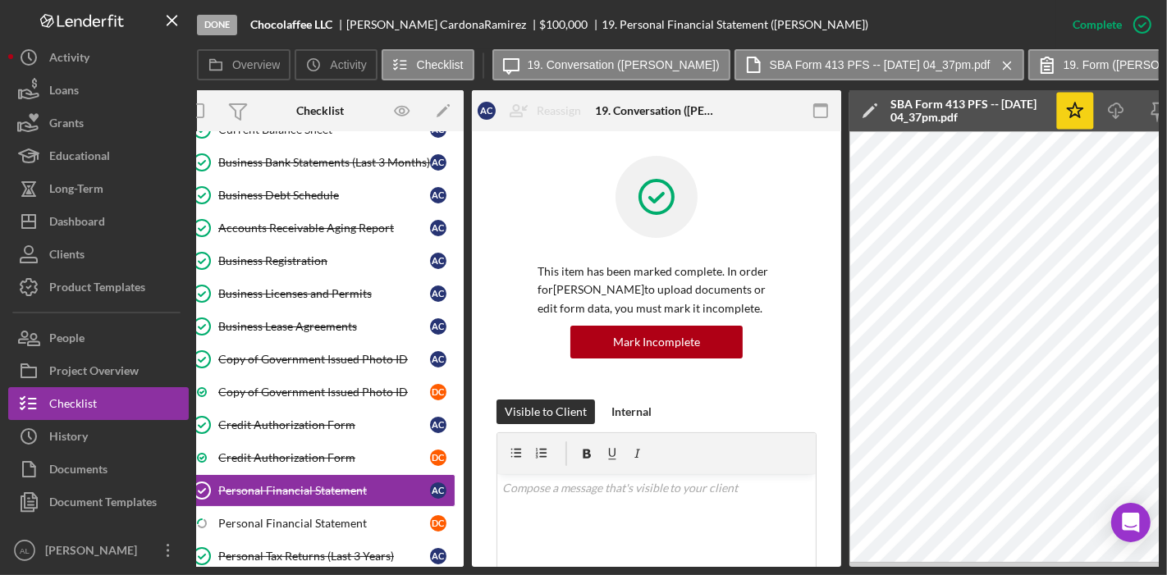
scroll to position [0, 0]
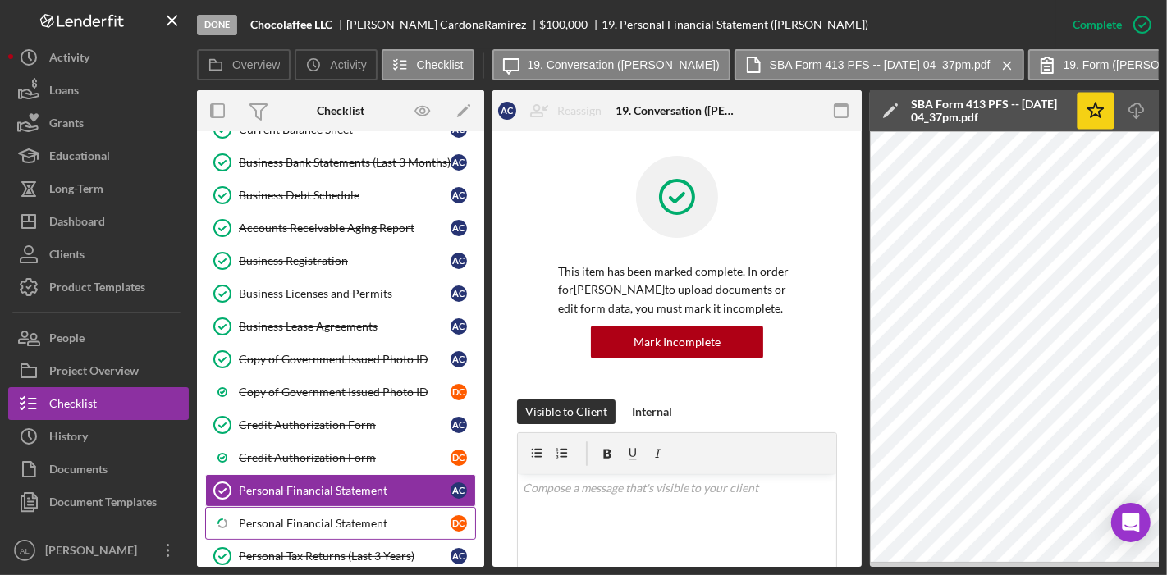
click at [363, 517] on div "Personal Financial Statement" at bounding box center [345, 523] width 212 height 13
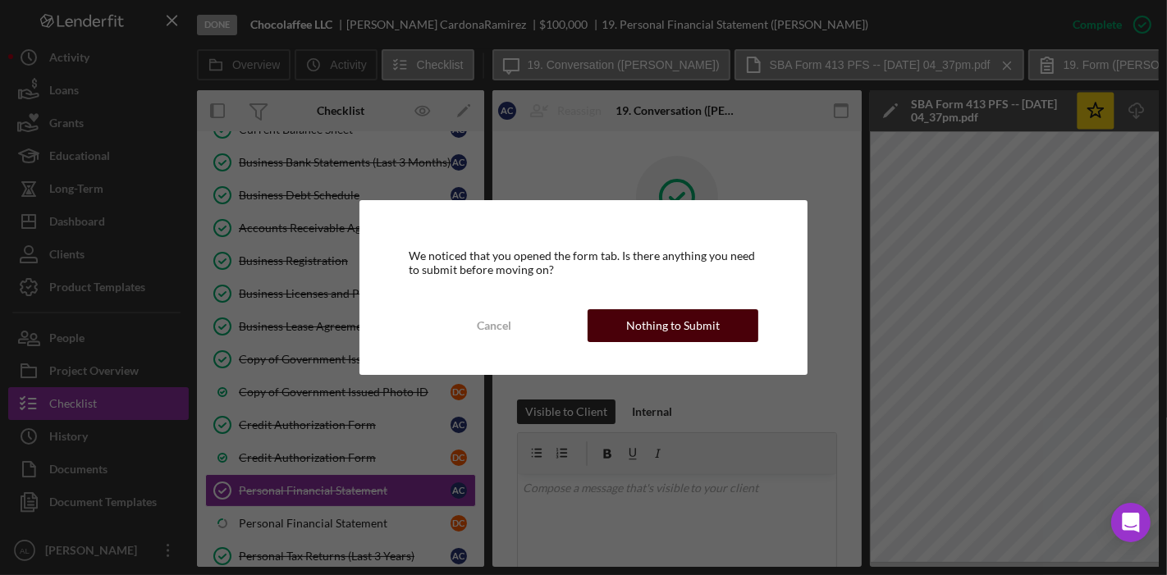
click at [624, 329] on button "Nothing to Submit" at bounding box center [672, 325] width 171 height 33
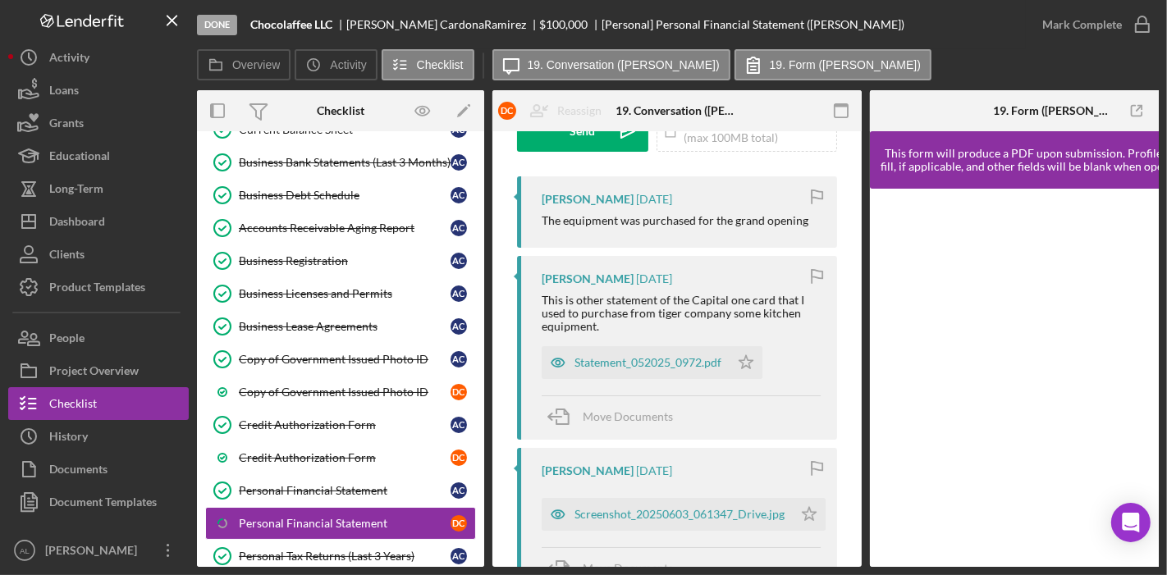
scroll to position [278, 0]
click at [747, 361] on polygon "button" at bounding box center [746, 360] width 14 height 13
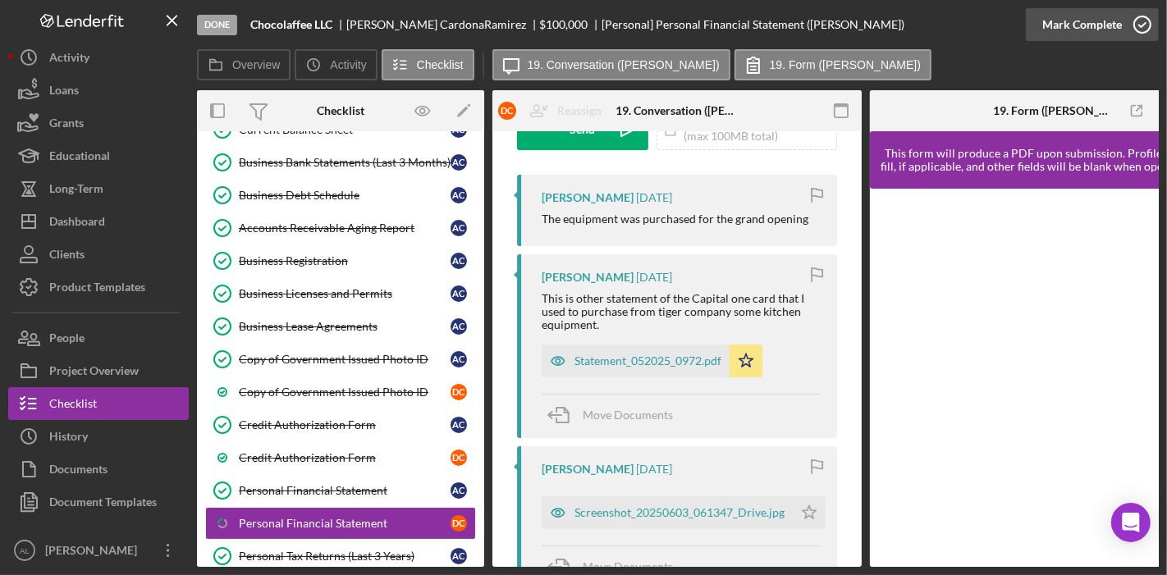
click at [1143, 17] on icon "button" at bounding box center [1141, 24] width 41 height 41
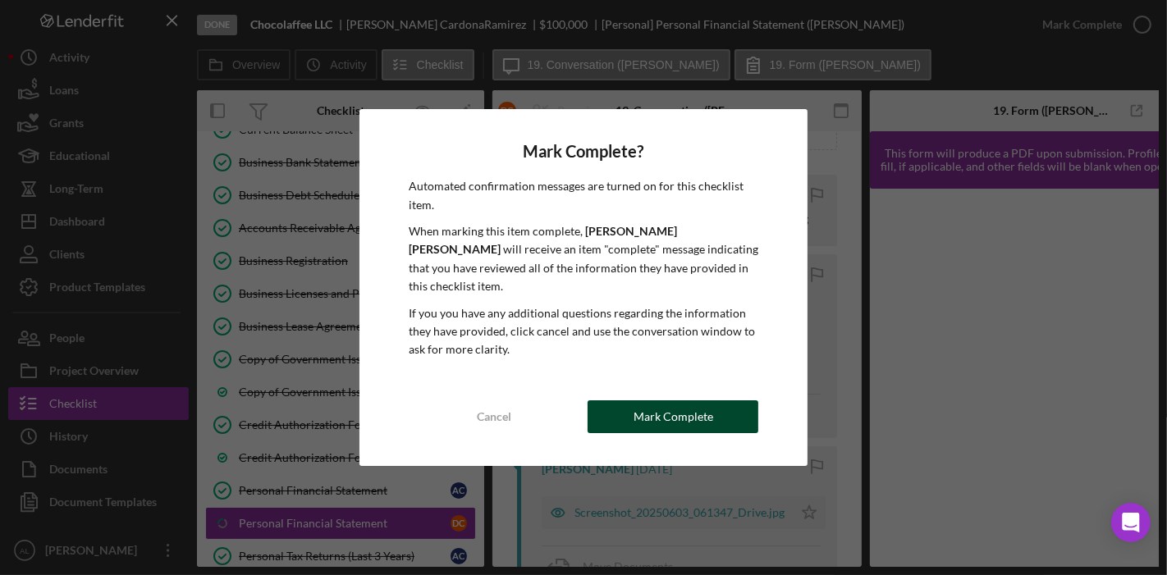
click at [703, 422] on div "Mark Complete" at bounding box center [673, 416] width 80 height 33
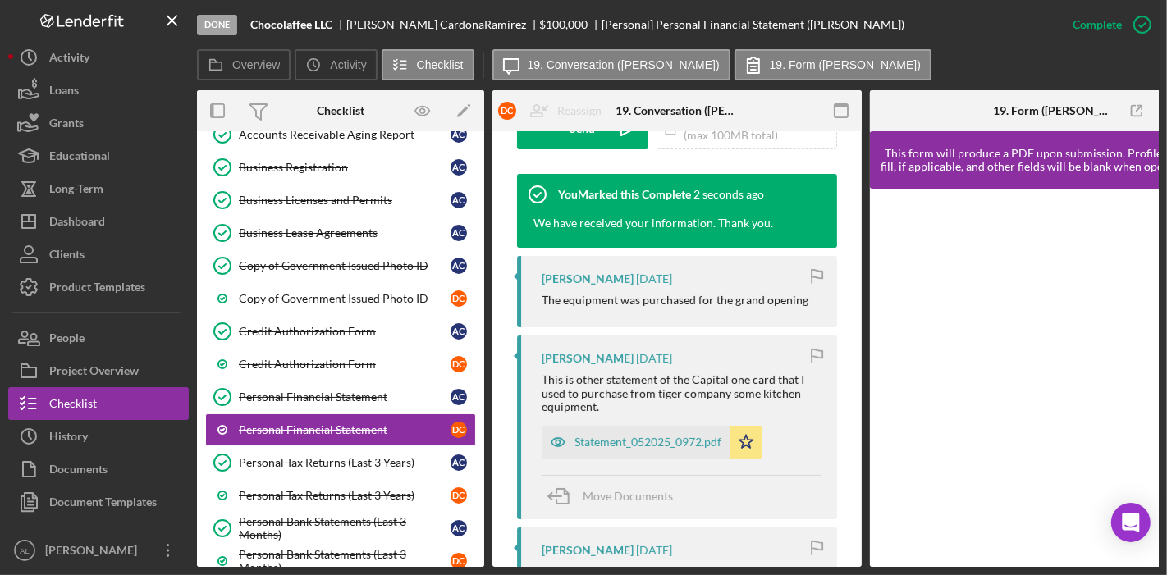
scroll to position [837, 0]
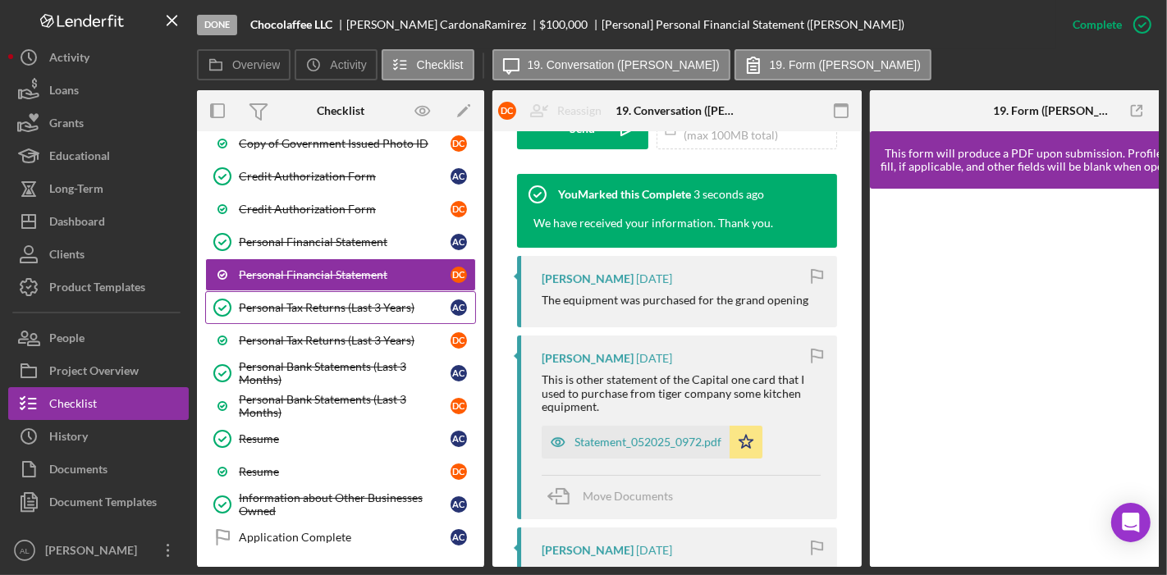
click at [323, 304] on link "Personal Tax Returns (Last 3 Years) Personal Tax Returns (Last 3 Years) A C" at bounding box center [340, 307] width 271 height 33
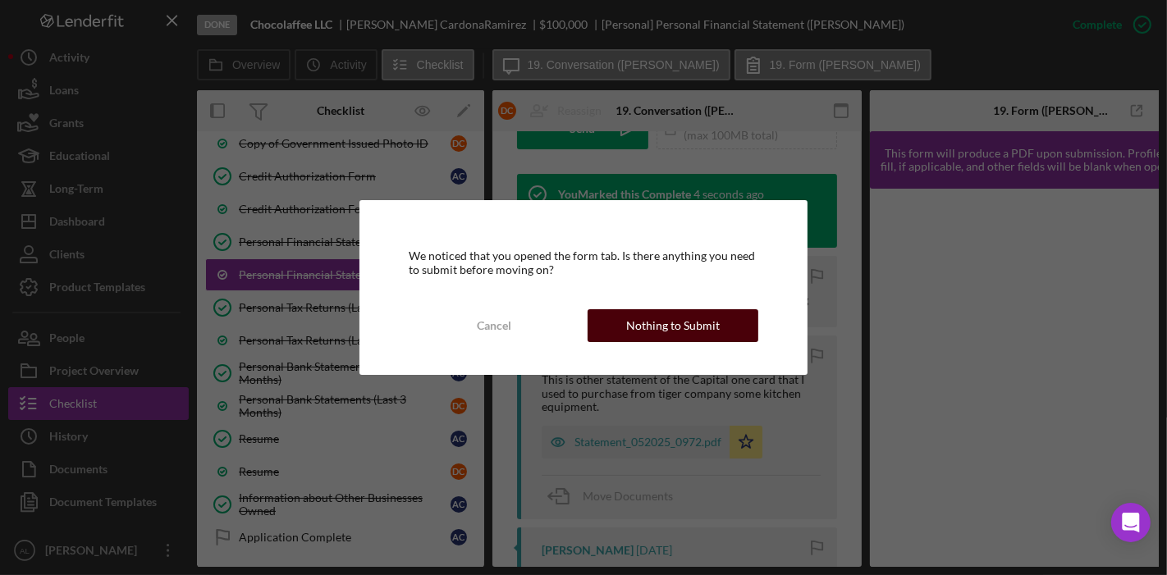
click at [699, 324] on div "Nothing to Submit" at bounding box center [673, 325] width 94 height 33
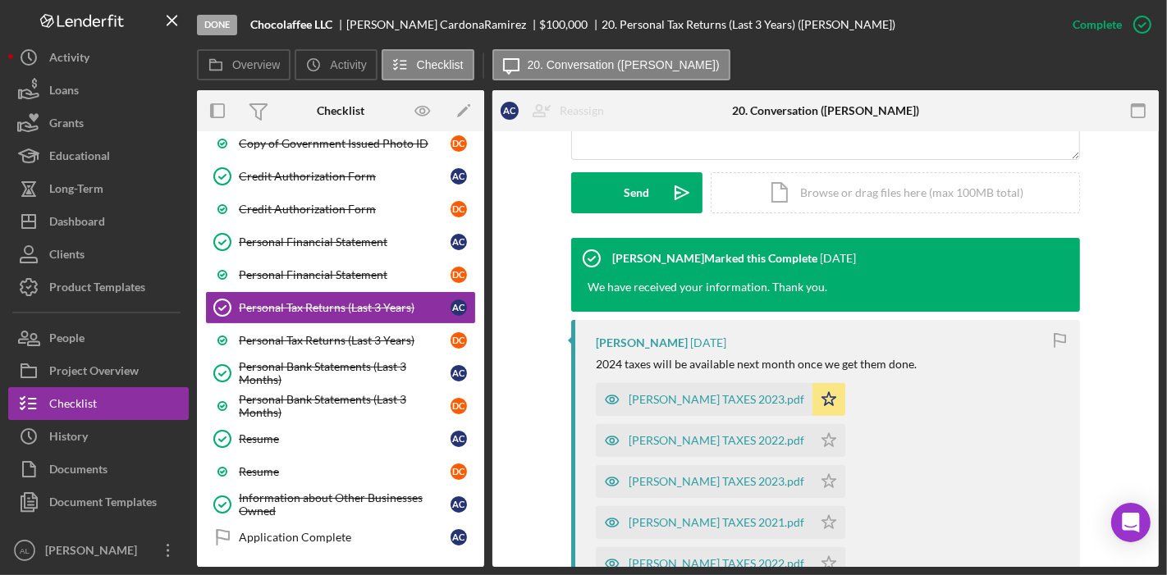
scroll to position [438, 0]
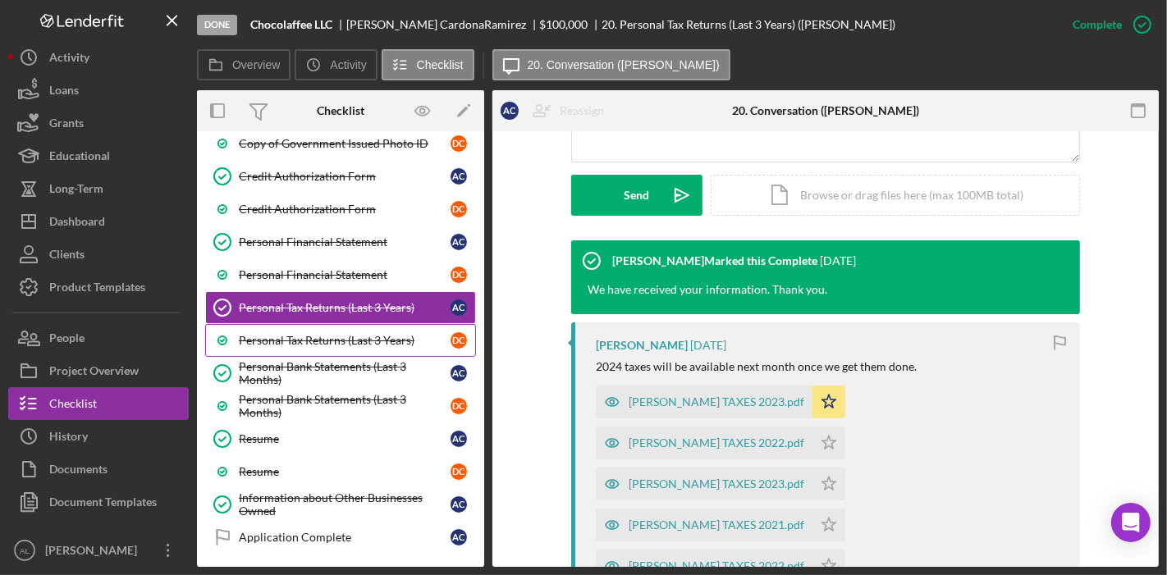
click at [391, 334] on div "Personal Tax Returns (Last 3 Years)" at bounding box center [345, 340] width 212 height 13
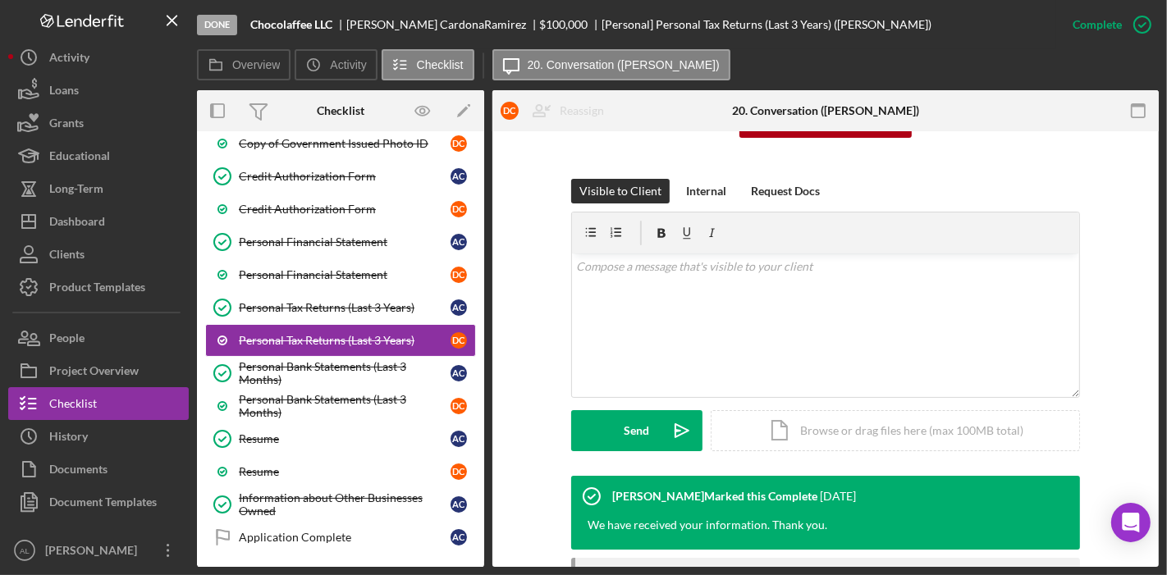
scroll to position [198, 0]
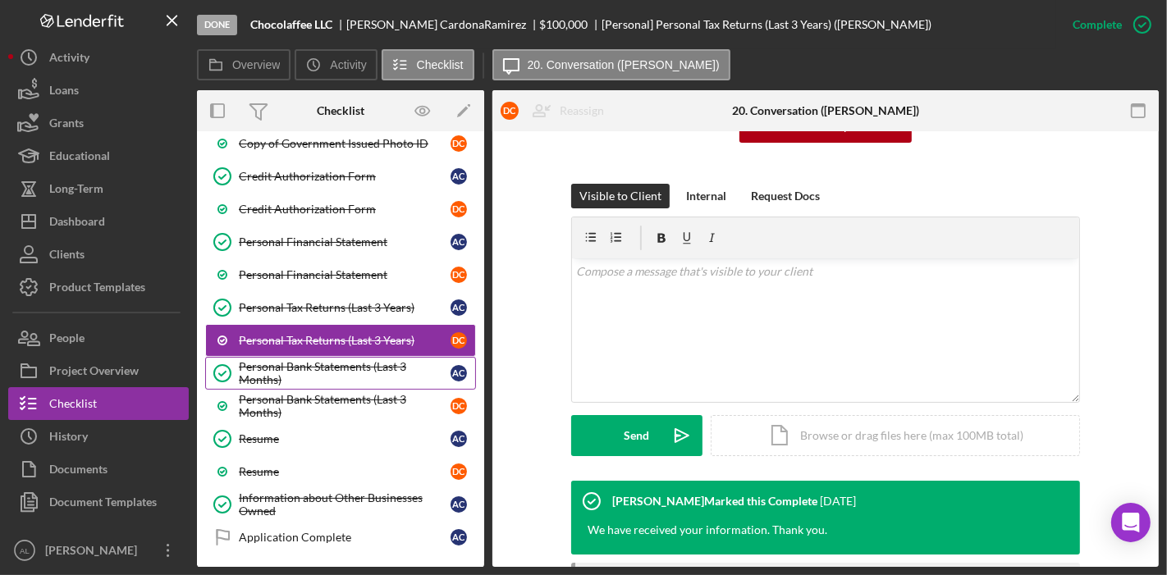
click at [381, 365] on div "Personal Bank Statements (Last 3 Months)" at bounding box center [345, 373] width 212 height 26
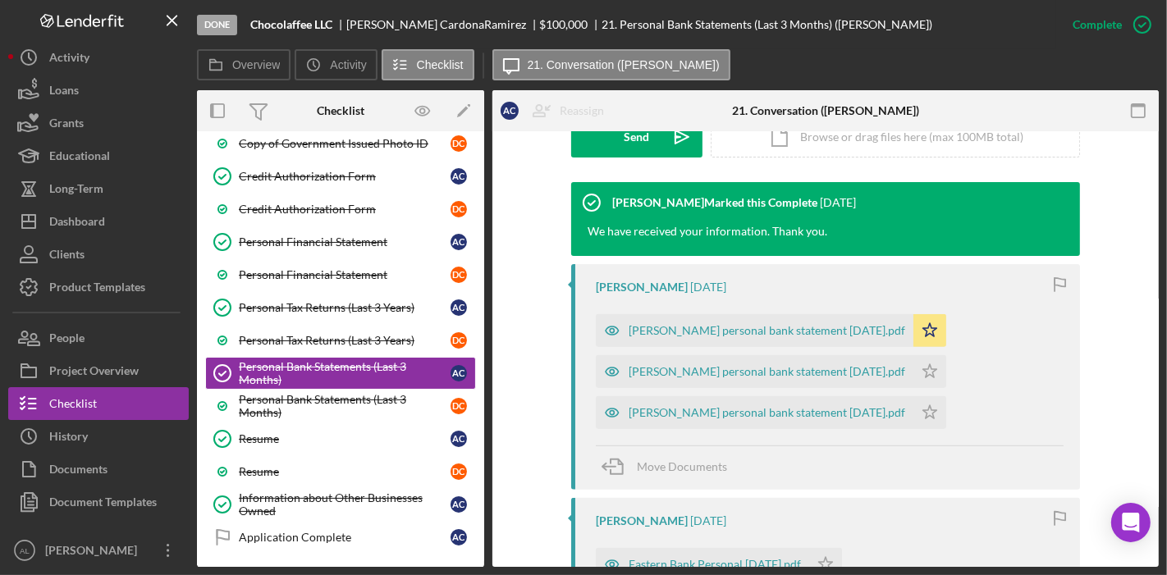
scroll to position [506, 0]
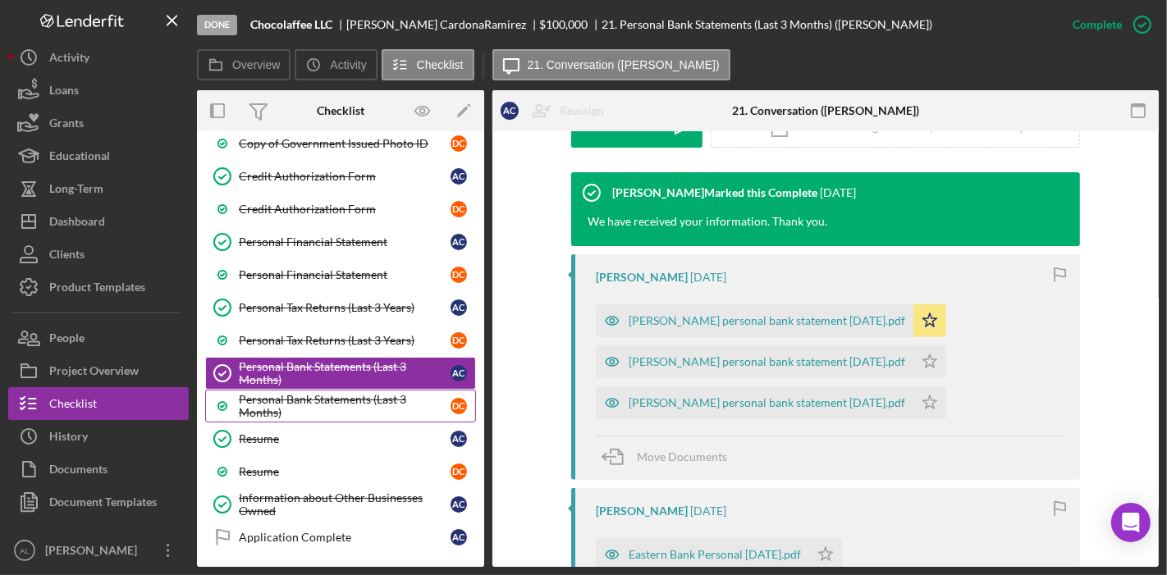
click at [389, 393] on div "Personal Bank Statements (Last 3 Months)" at bounding box center [345, 406] width 212 height 26
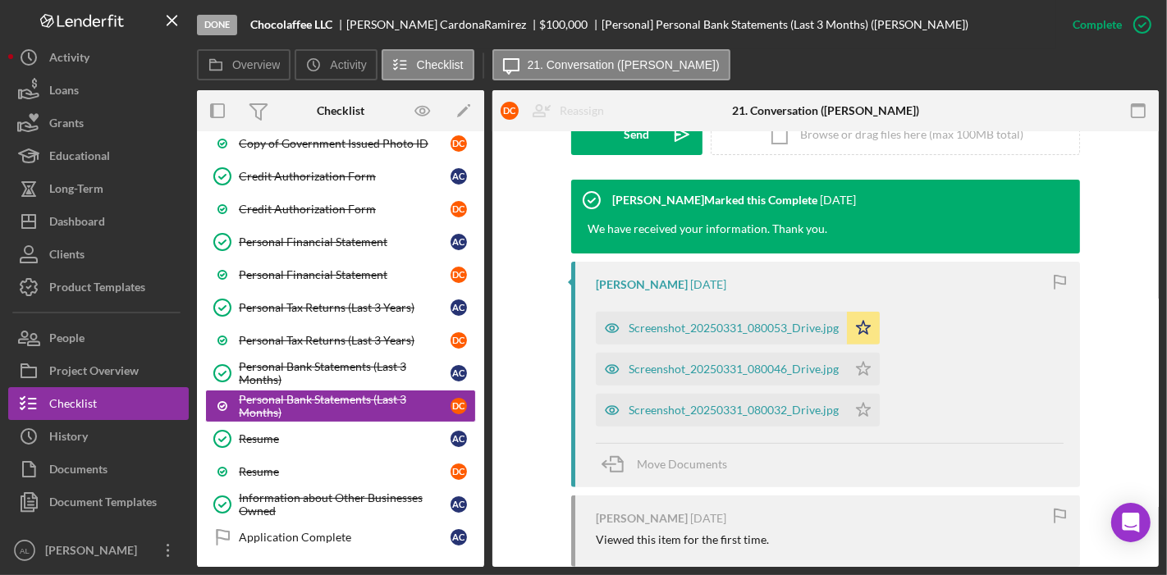
scroll to position [500, 0]
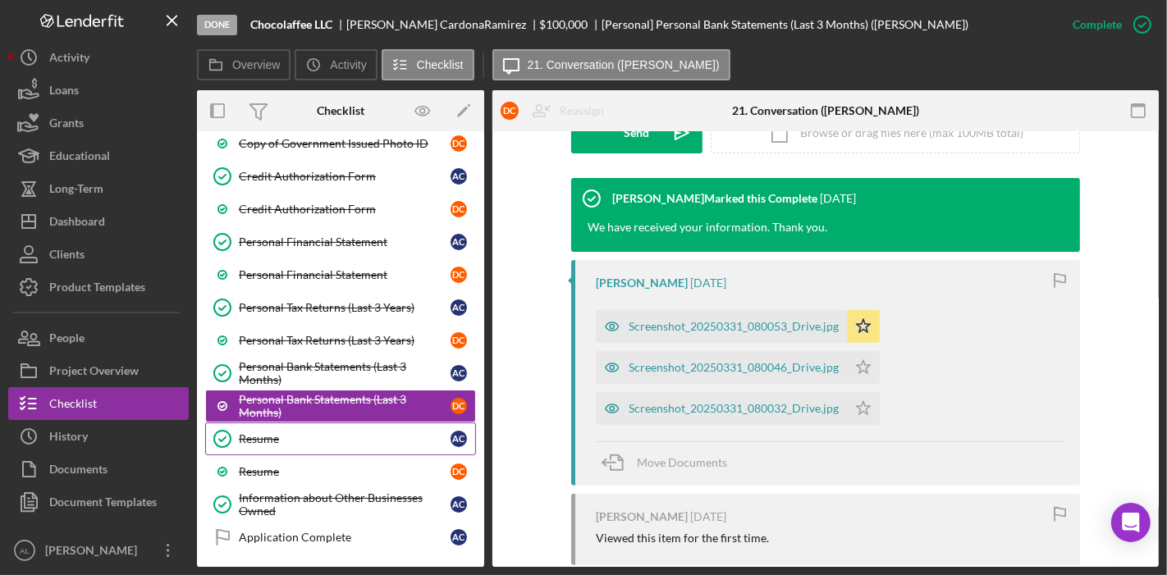
click at [331, 432] on div "Resume" at bounding box center [345, 438] width 212 height 13
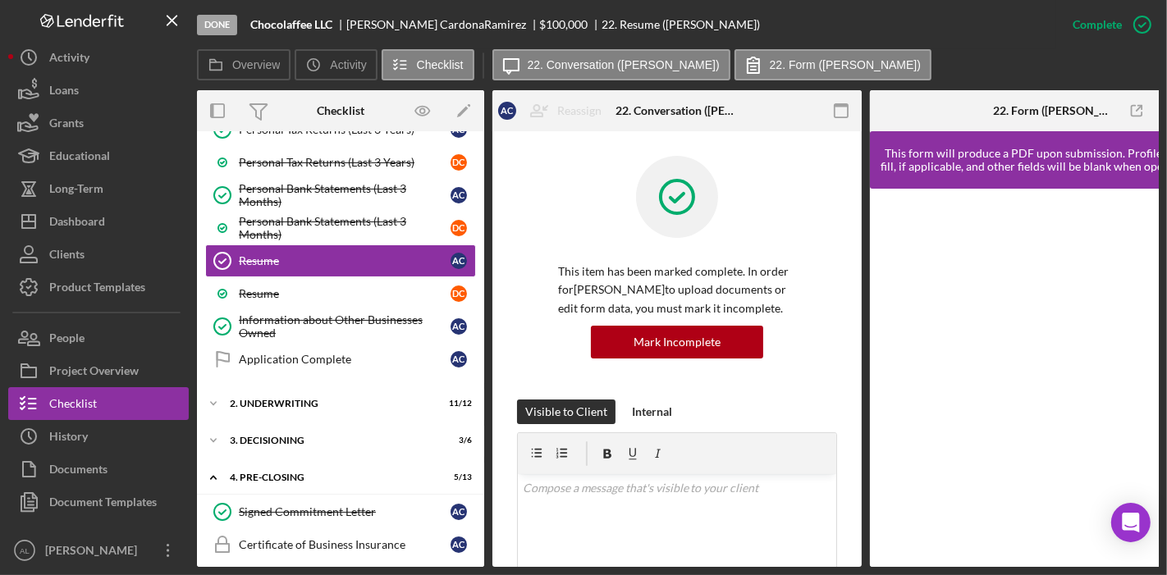
scroll to position [1012, 0]
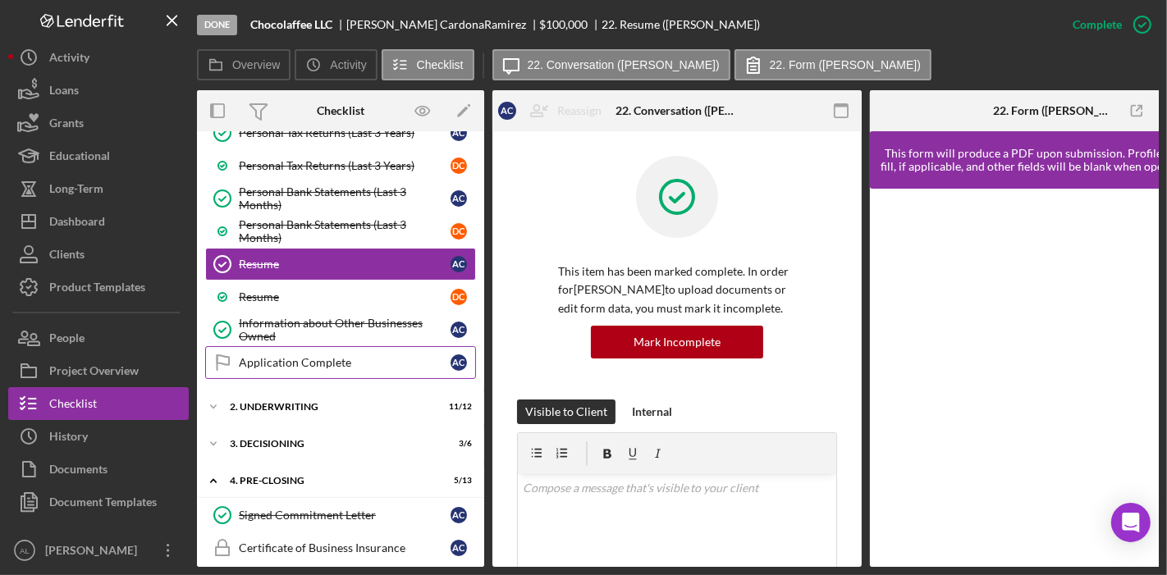
click at [318, 356] on div "Application Complete" at bounding box center [345, 362] width 212 height 13
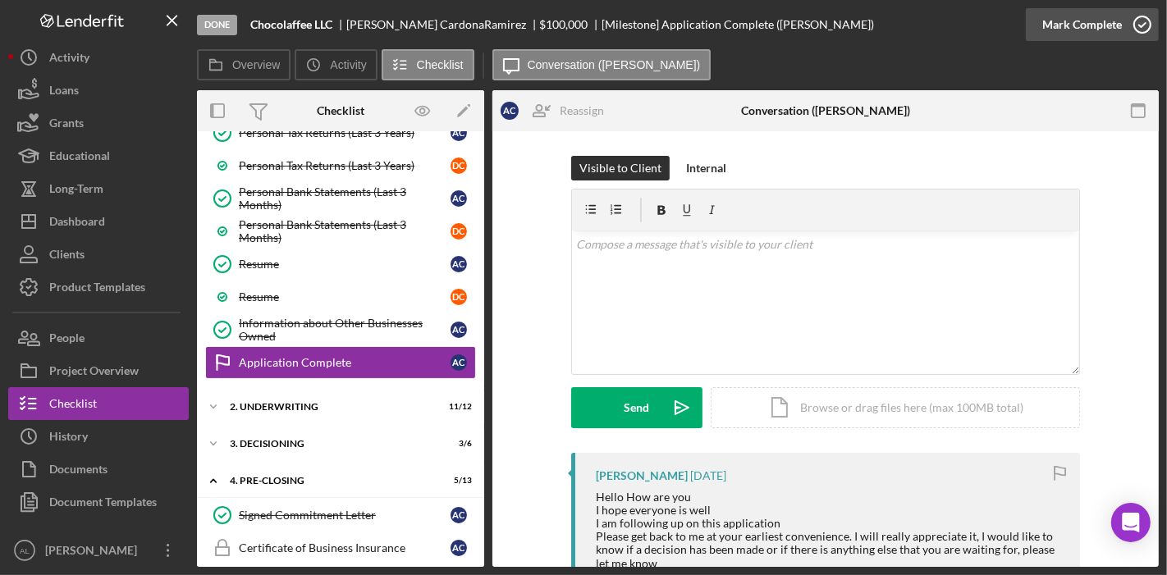
click at [1132, 29] on icon "button" at bounding box center [1141, 24] width 41 height 41
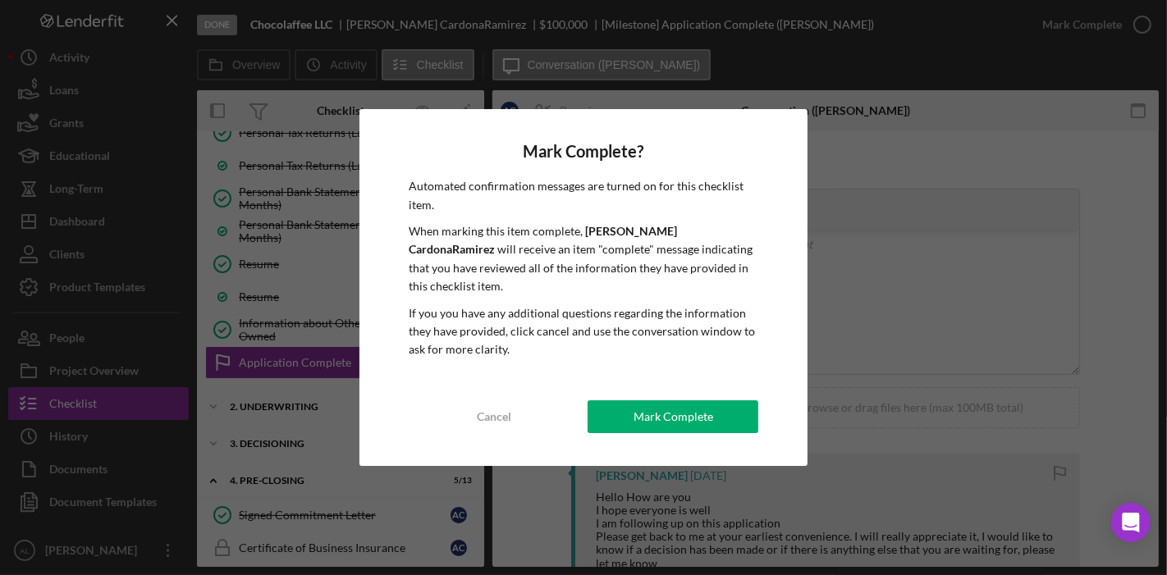
click at [685, 424] on div "Mark Complete? Automated confirmation messages are turned on for this checklist…" at bounding box center [583, 287] width 449 height 357
click at [685, 417] on div "Mark Complete" at bounding box center [673, 416] width 80 height 33
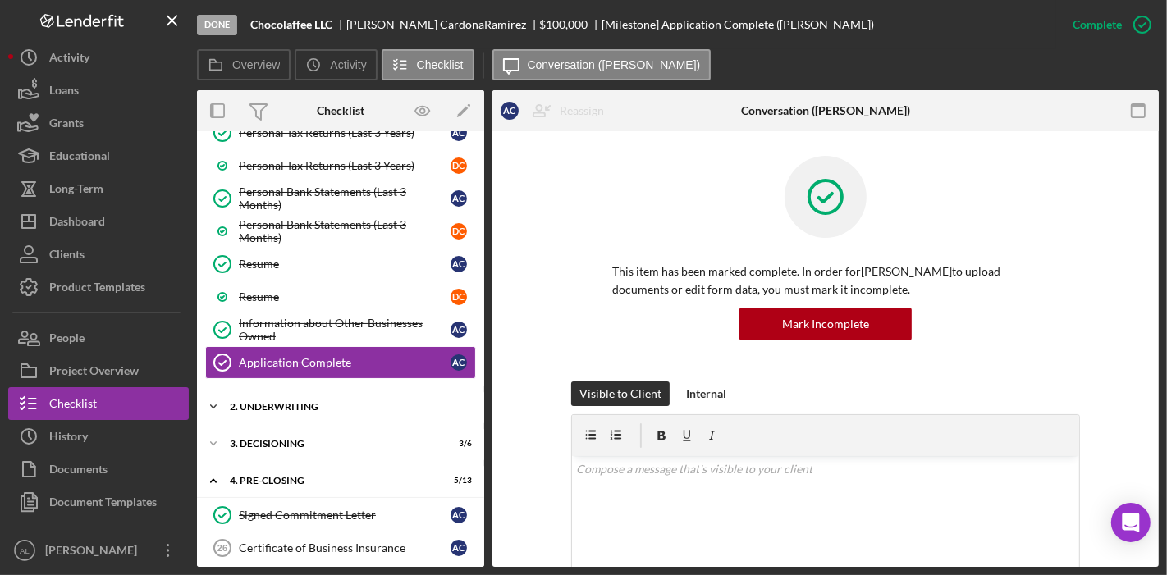
click at [394, 402] on div "2. Underwriting" at bounding box center [347, 407] width 234 height 10
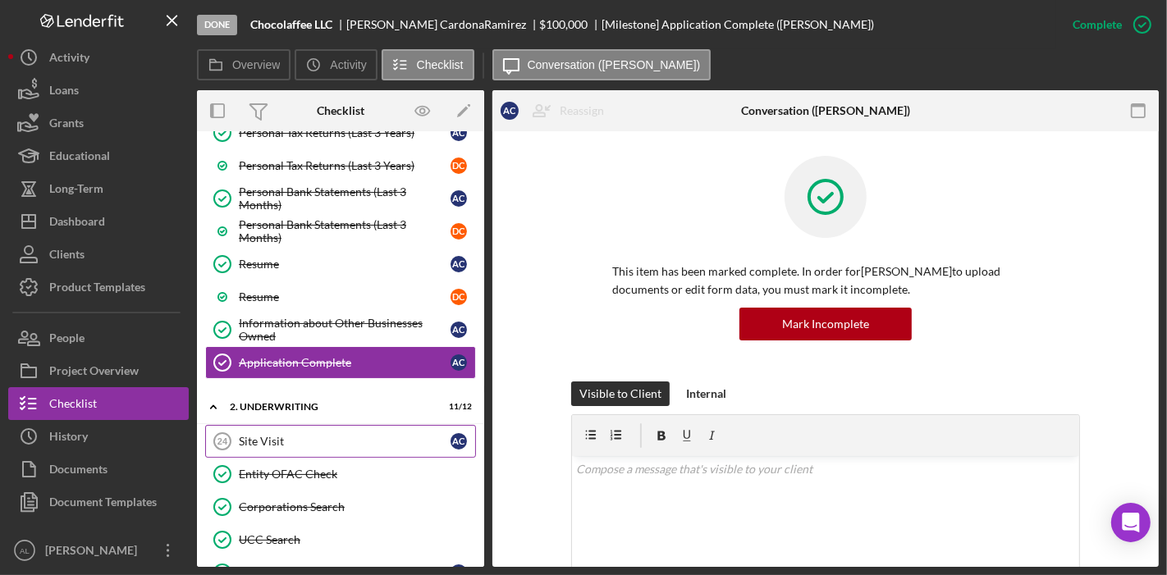
click at [322, 435] on div "Site Visit" at bounding box center [345, 441] width 212 height 13
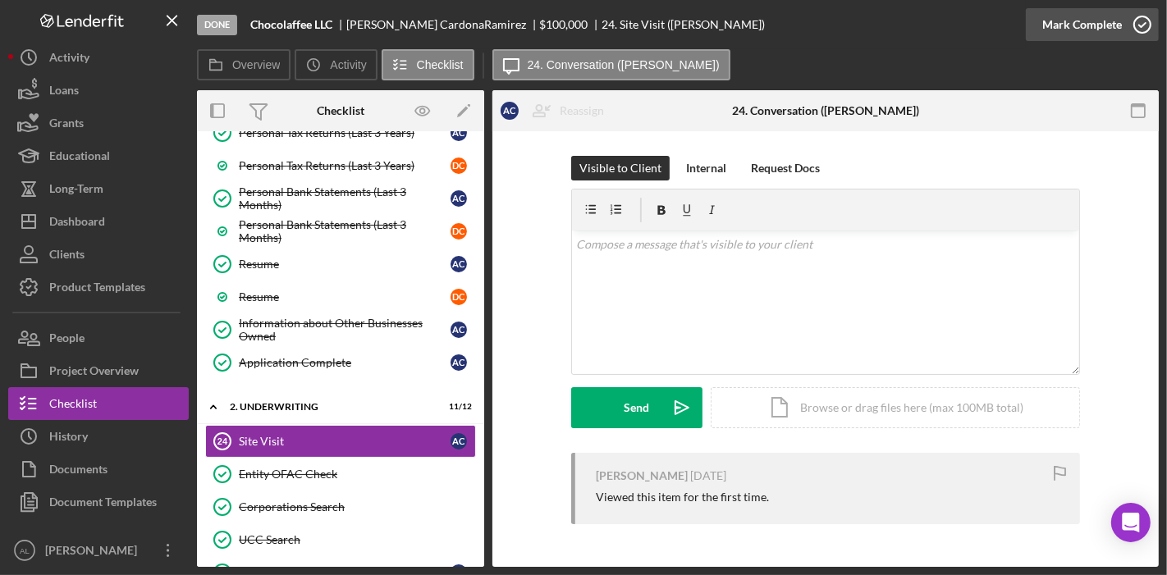
click at [1138, 28] on icon "button" at bounding box center [1141, 24] width 41 height 41
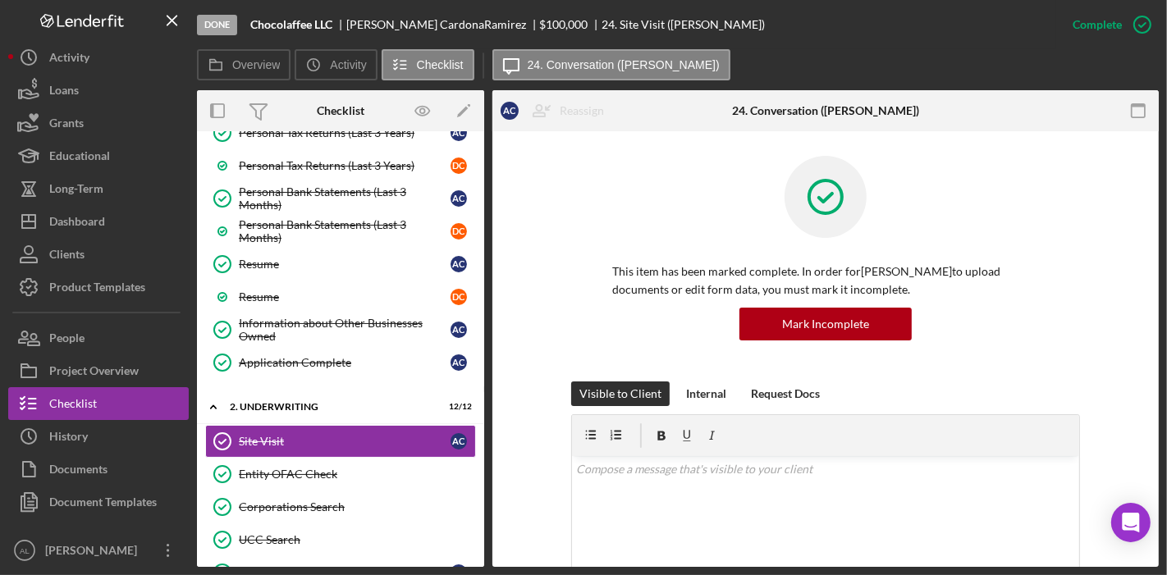
click at [479, 367] on div "A C D C Icon/Expander 1. Application 31 / 36 Pipeline Tracking Pipeline Trackin…" at bounding box center [340, 349] width 287 height 436
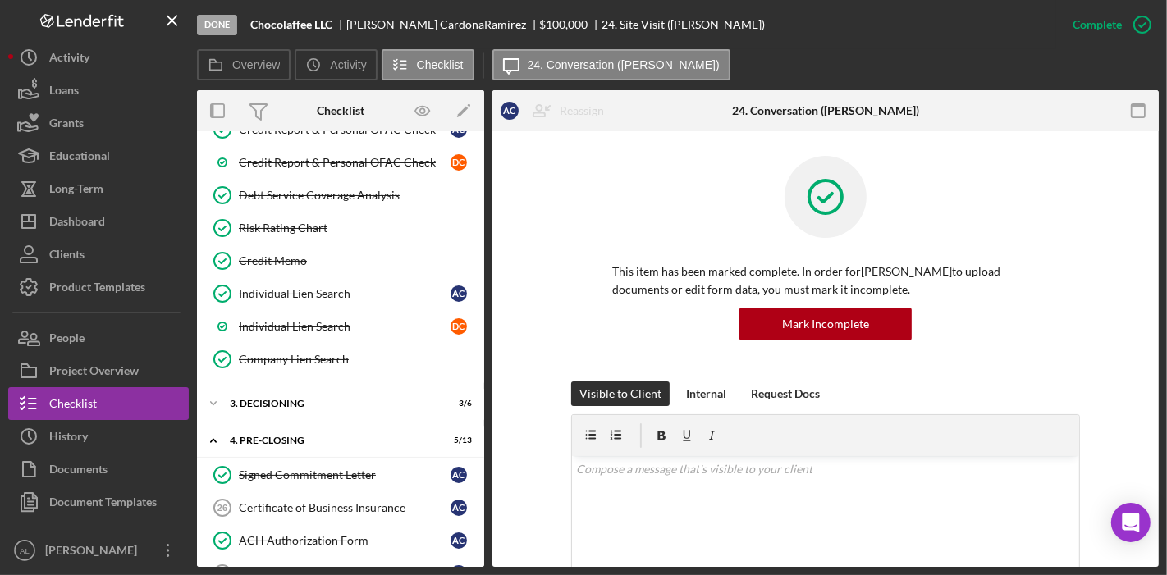
scroll to position [1490, 0]
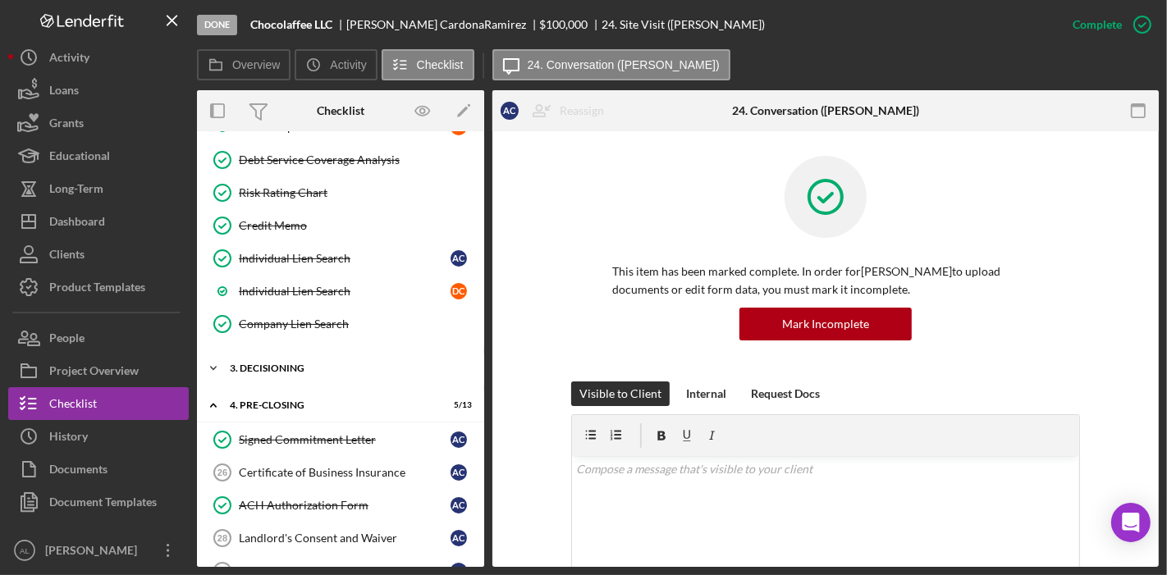
click at [379, 363] on div "3. Decisioning" at bounding box center [347, 368] width 234 height 10
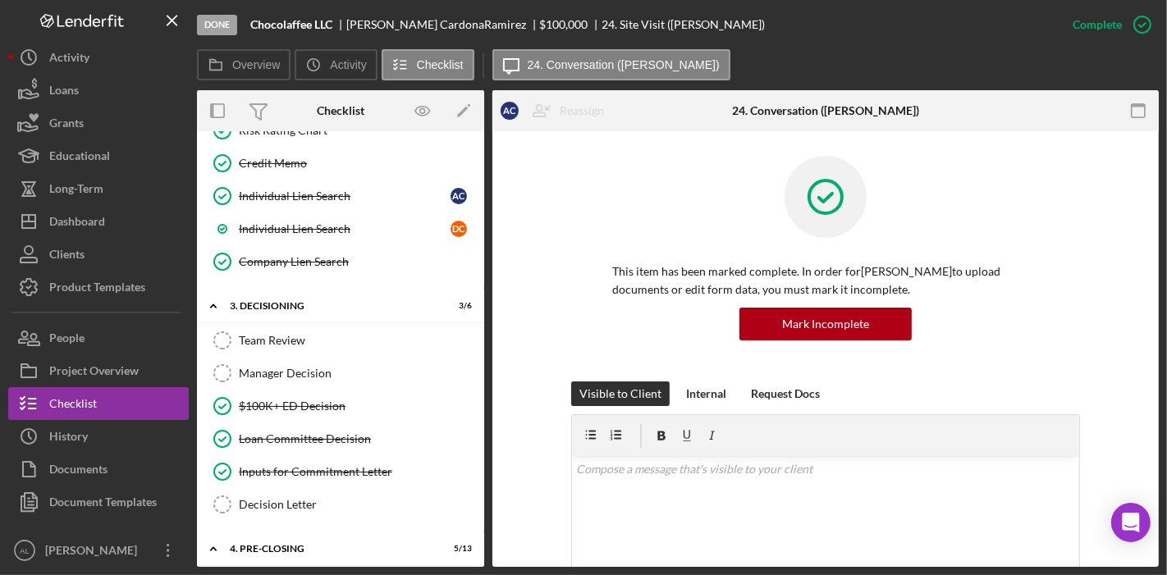
scroll to position [1545, 0]
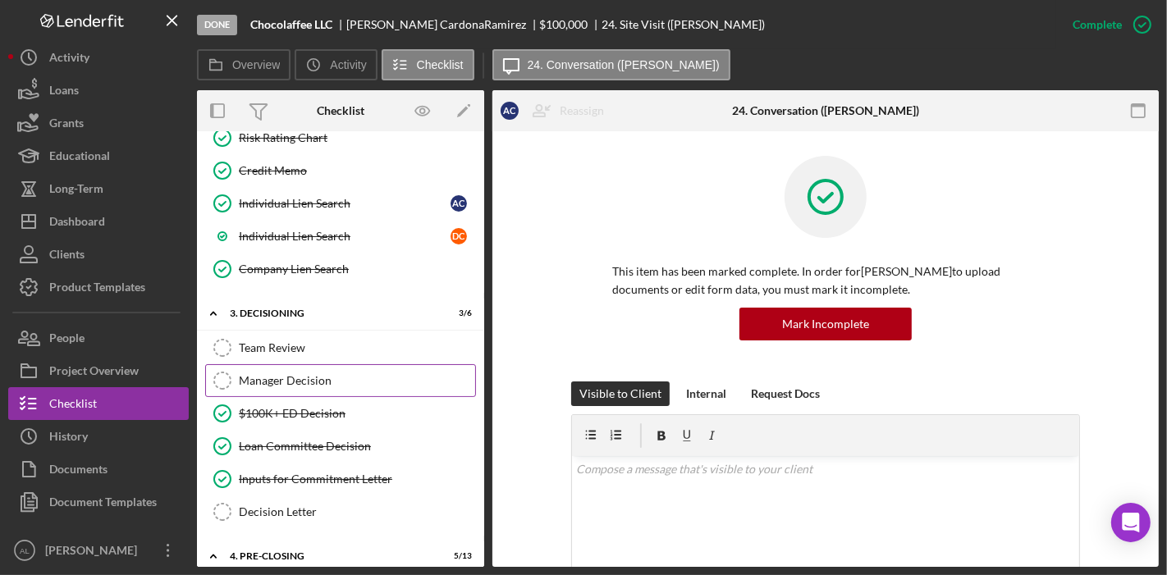
click at [354, 364] on link "Manager Decision Manager Decision" at bounding box center [340, 380] width 271 height 33
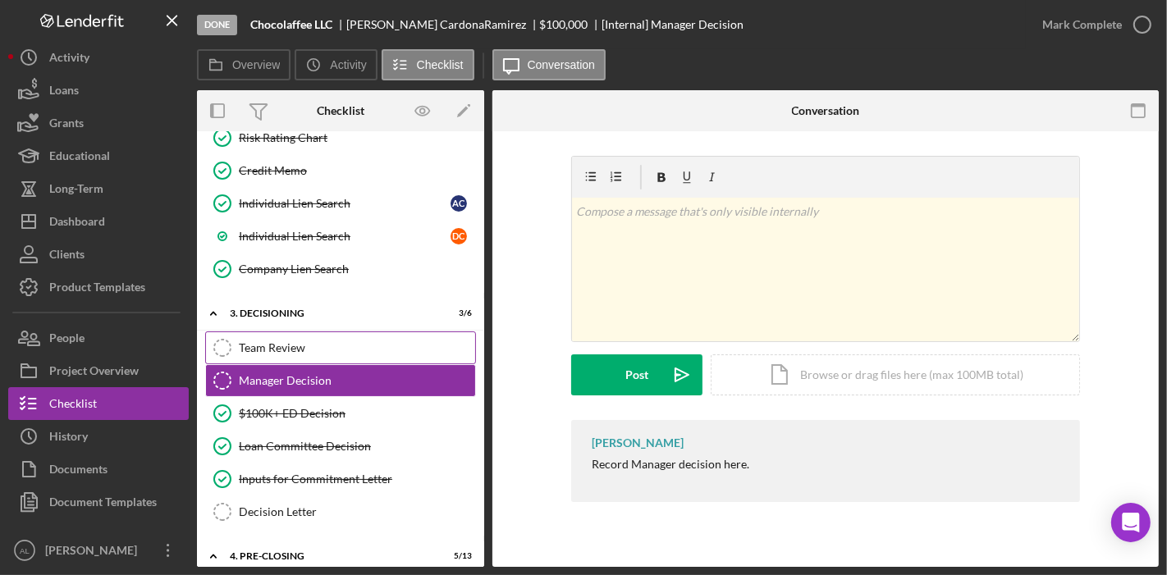
click at [369, 341] on div "Team Review" at bounding box center [357, 347] width 236 height 13
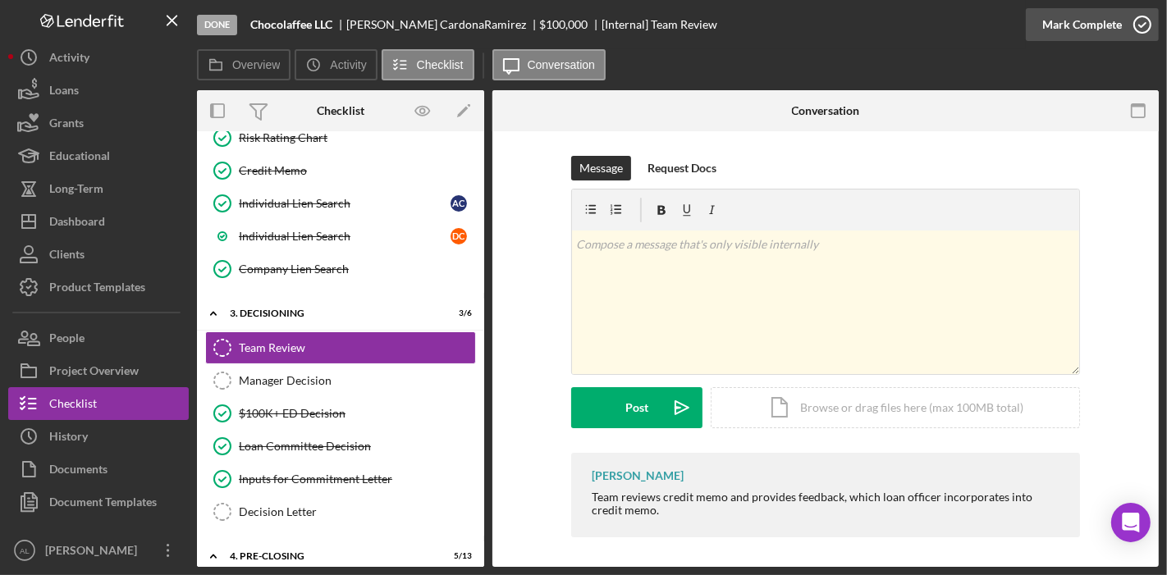
click at [1140, 27] on icon "button" at bounding box center [1141, 24] width 41 height 41
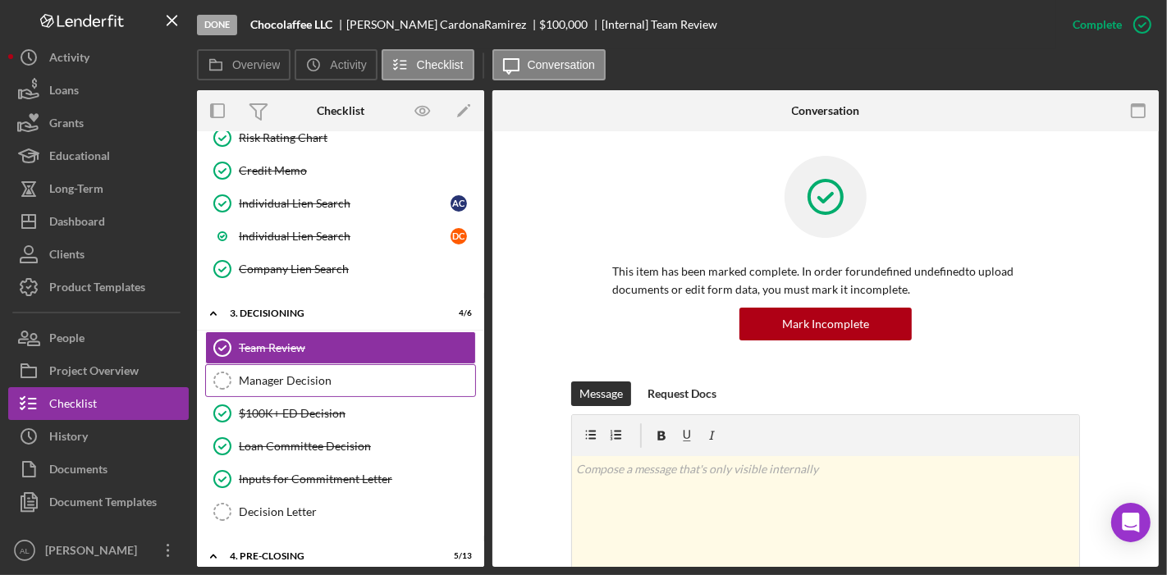
click at [404, 374] on div "Manager Decision" at bounding box center [357, 380] width 236 height 13
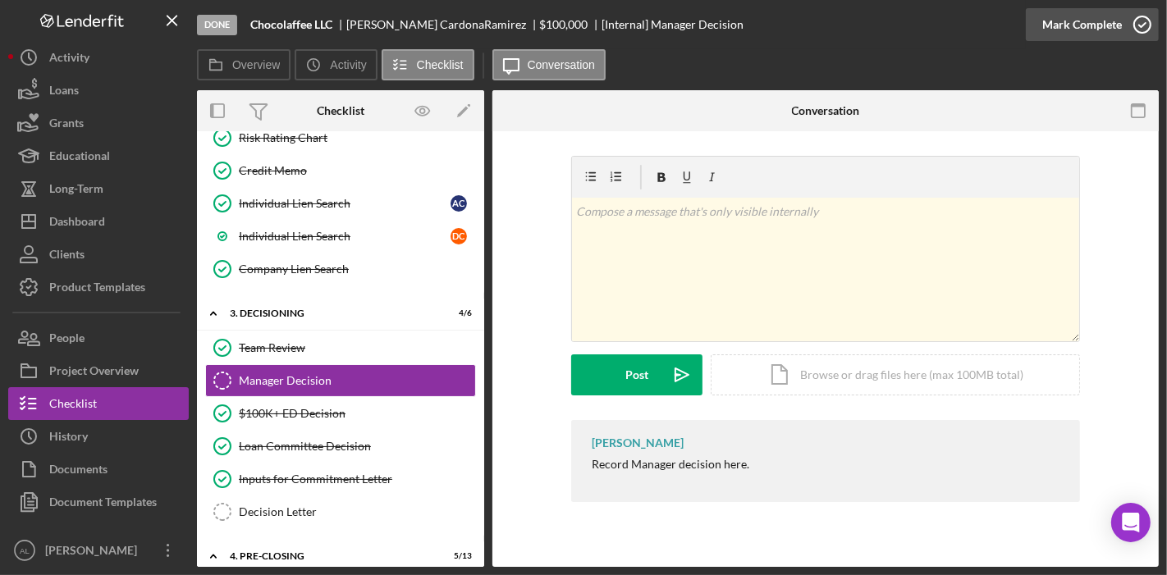
click at [1139, 22] on icon "button" at bounding box center [1141, 24] width 41 height 41
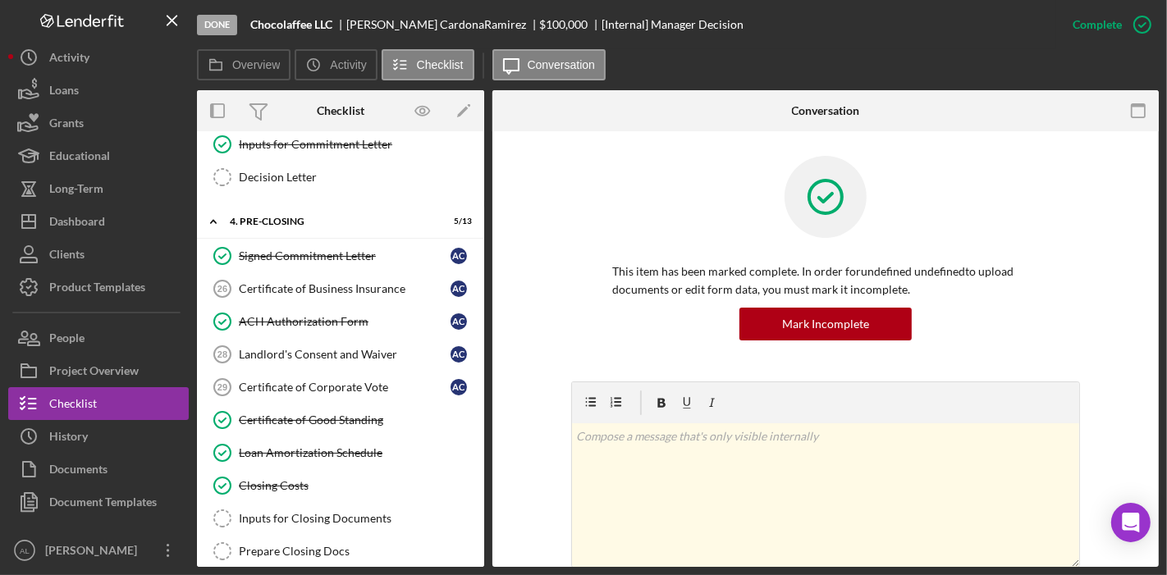
scroll to position [1873, 0]
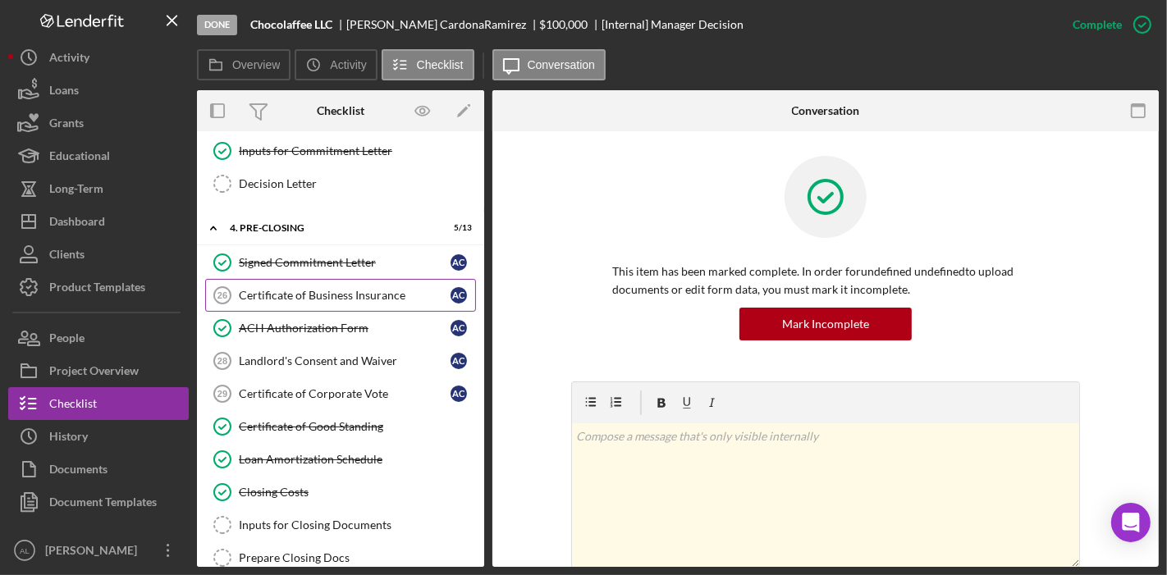
click at [313, 289] on div "Certificate of Business Insurance" at bounding box center [345, 295] width 212 height 13
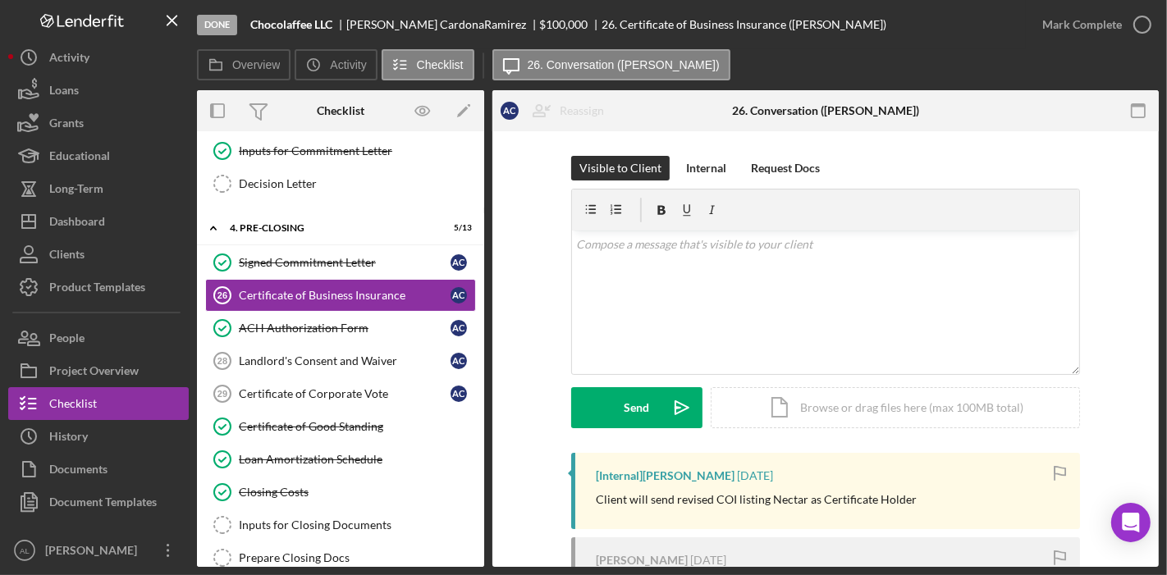
scroll to position [164, 0]
